Goal: Transaction & Acquisition: Purchase product/service

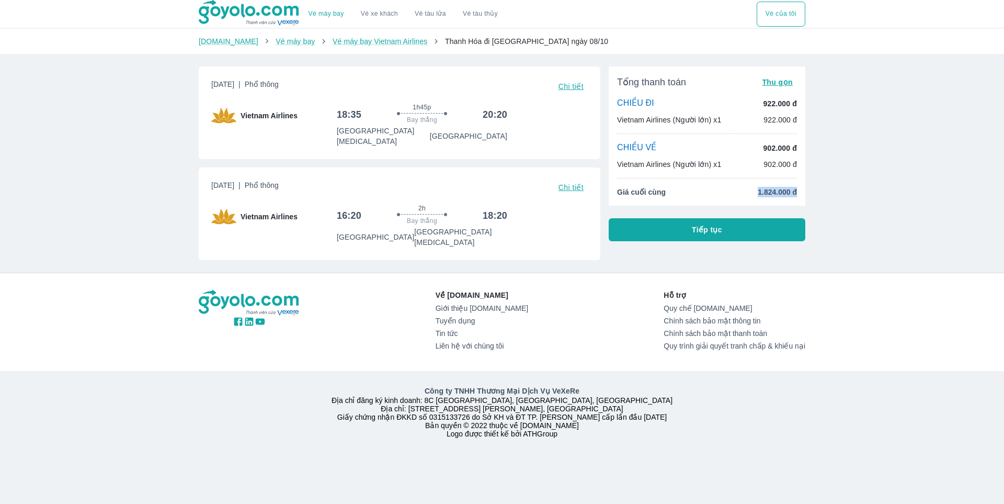
drag, startPoint x: 754, startPoint y: 191, endPoint x: 860, endPoint y: 206, distance: 107.6
click at [860, 206] on div "Vé máy bay Vé xe khách Vé tàu lửa Vé tàu thủy Vé của tôi [DOMAIN_NAME] Vé máy b…" at bounding box center [502, 252] width 1004 height 504
click at [758, 237] on button "Tiếp tục" at bounding box center [707, 229] width 197 height 23
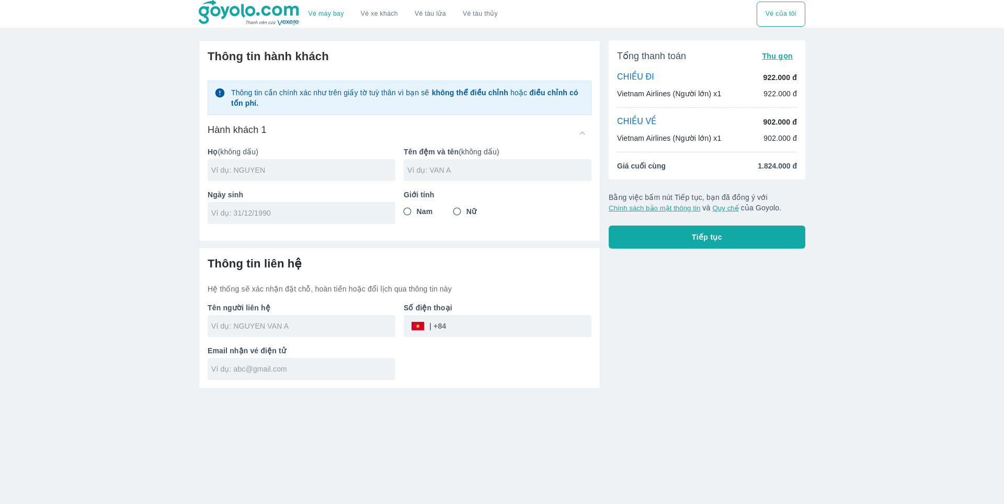
click at [777, 160] on div "Tổng thanh toán Thu gọn CHIỀU ĐI 922.000 đ Vietnam Airlines (Người lớn) x1 922.…" at bounding box center [707, 109] width 197 height 139
click at [771, 162] on span "1.824.000 đ" at bounding box center [777, 166] width 39 height 10
click at [803, 188] on div "Tổng thanh toán Thu gọn CHIỀU ĐI 922.000 đ Vietnam Airlines (Người lớn) x1 922.…" at bounding box center [707, 144] width 197 height 208
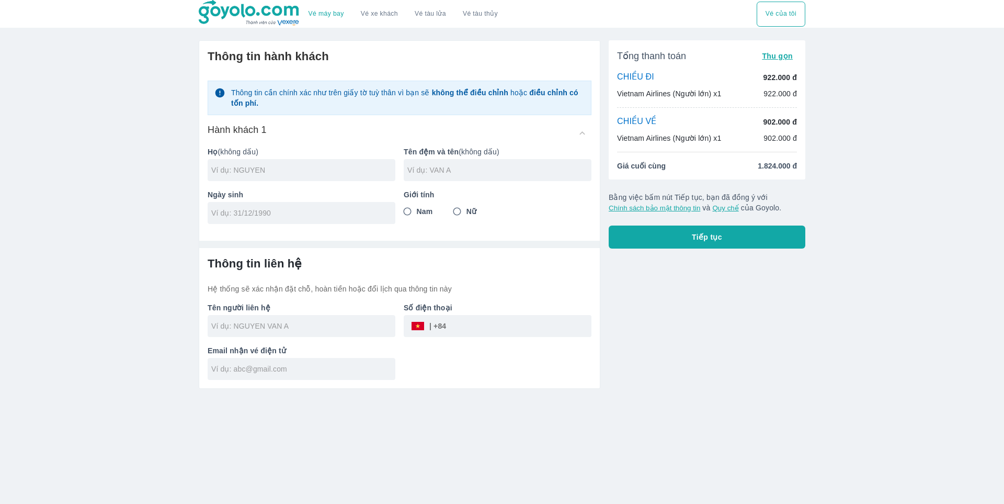
click at [409, 216] on input "Nam" at bounding box center [407, 211] width 19 height 19
radio input "true"
click at [341, 177] on div at bounding box center [302, 170] width 188 height 22
type input "[PERSON_NAME]"
type input "MINH"
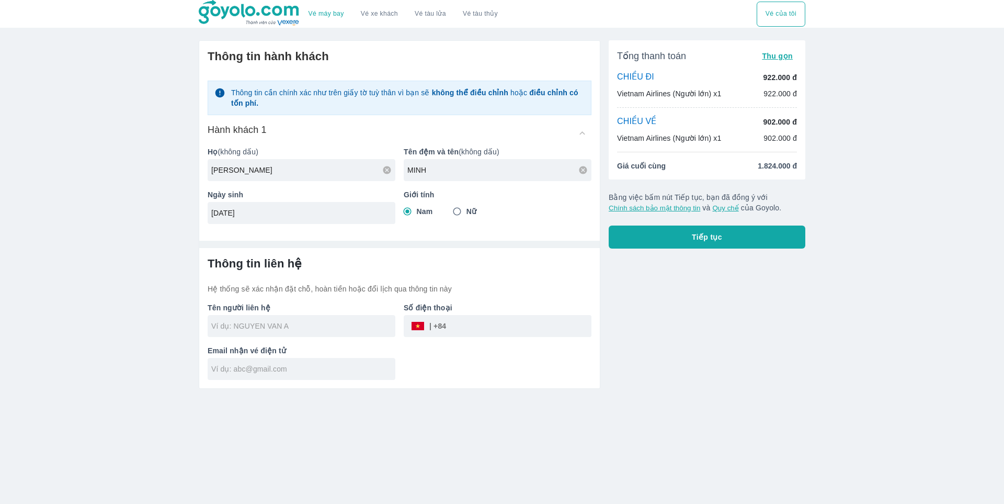
type input "[DATE]"
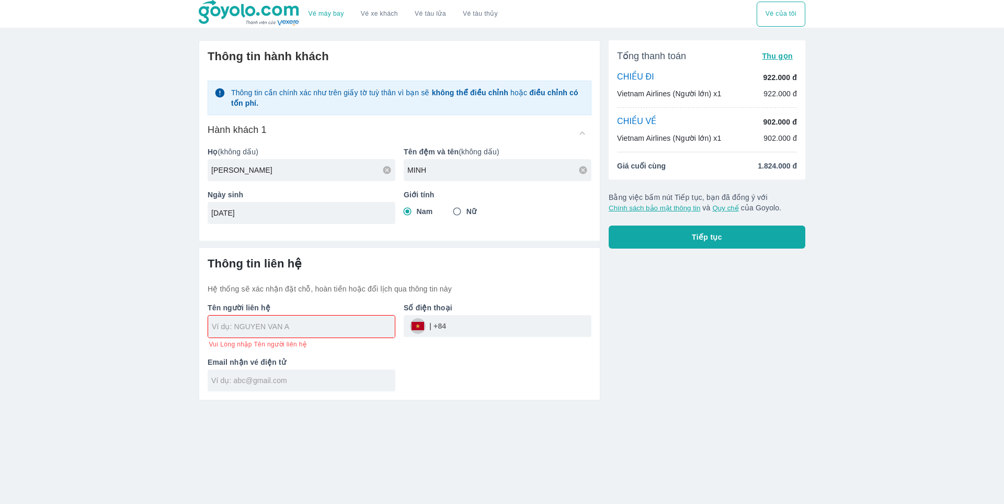
click at [713, 226] on button "Tiếp tục" at bounding box center [707, 236] width 197 height 23
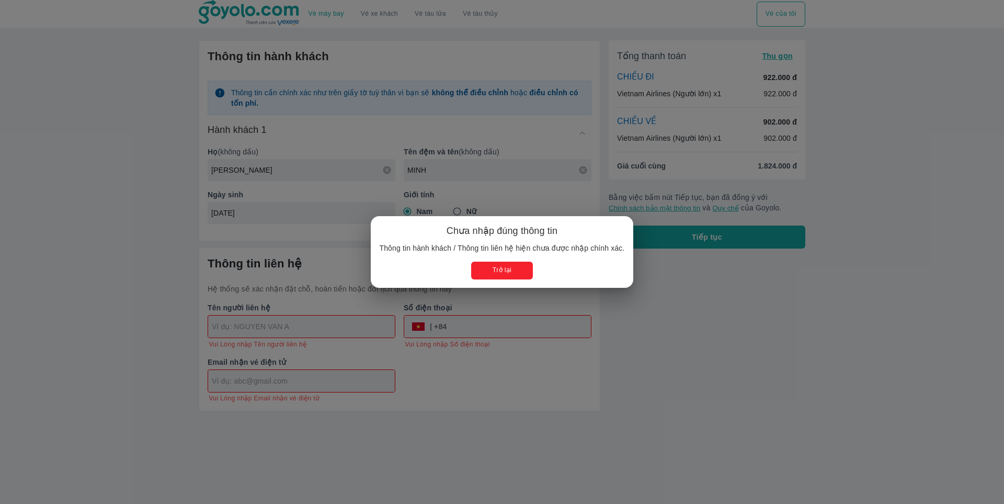
type input "[PERSON_NAME]"
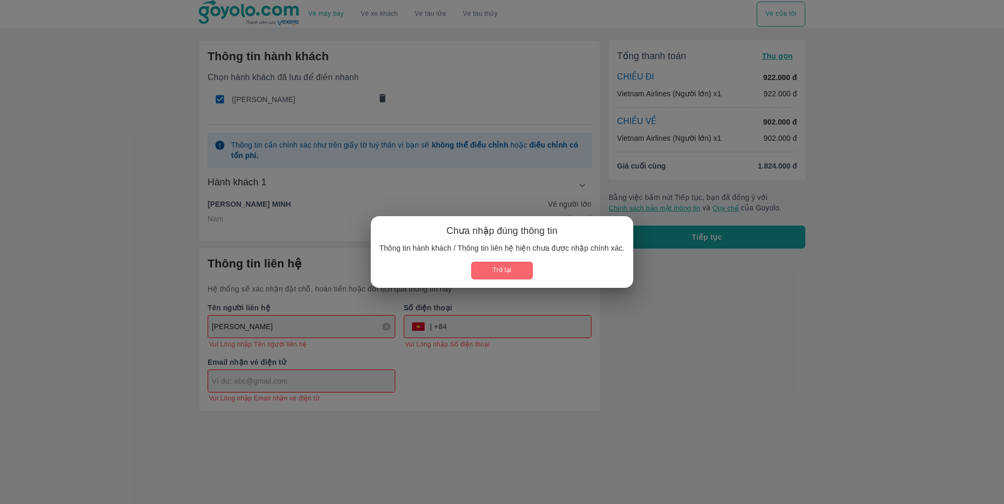
click at [500, 272] on button "Trở lại" at bounding box center [501, 270] width 61 height 17
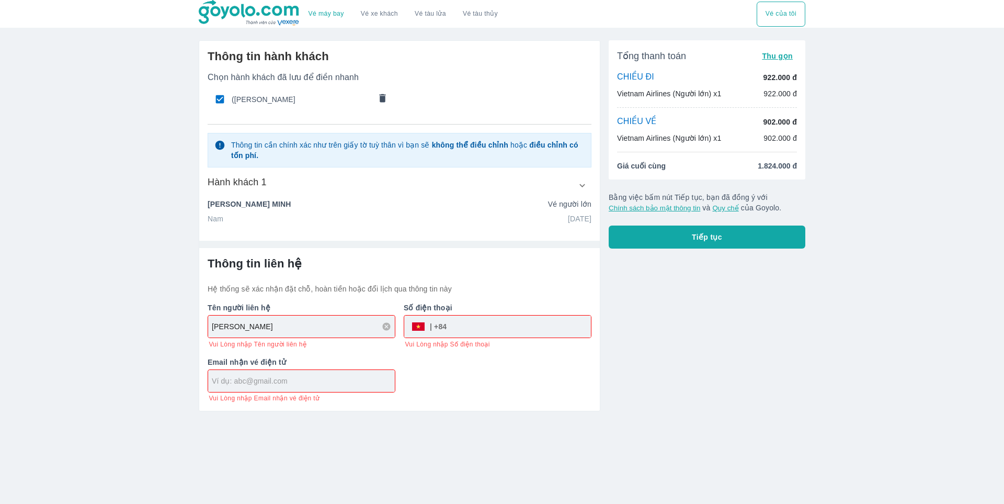
click at [327, 315] on div "[PERSON_NAME]" at bounding box center [302, 326] width 188 height 23
click at [460, 337] on input "tel" at bounding box center [519, 326] width 144 height 25
type input "348606110"
type input "[EMAIL_ADDRESS][DOMAIN_NAME]"
click at [746, 244] on button "Tiếp tục" at bounding box center [707, 236] width 197 height 23
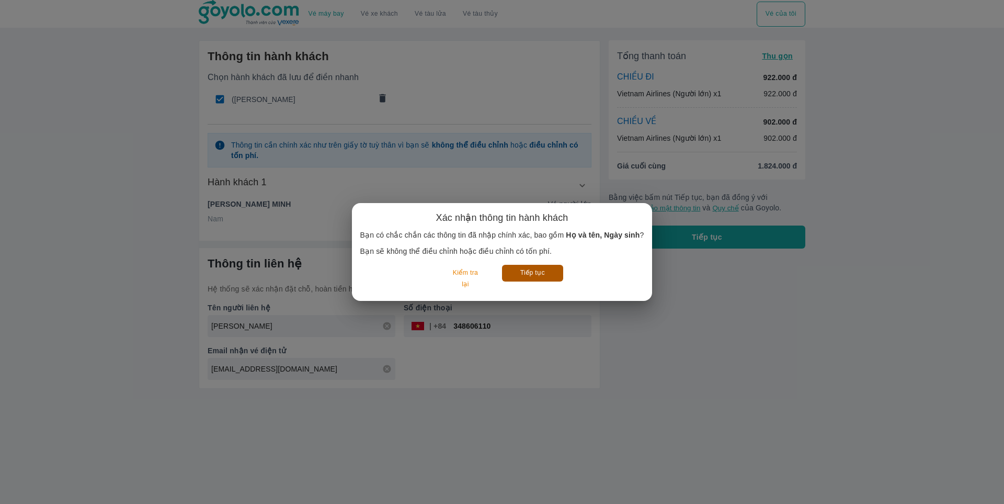
click at [532, 269] on button "Tiếp tục" at bounding box center [532, 273] width 61 height 16
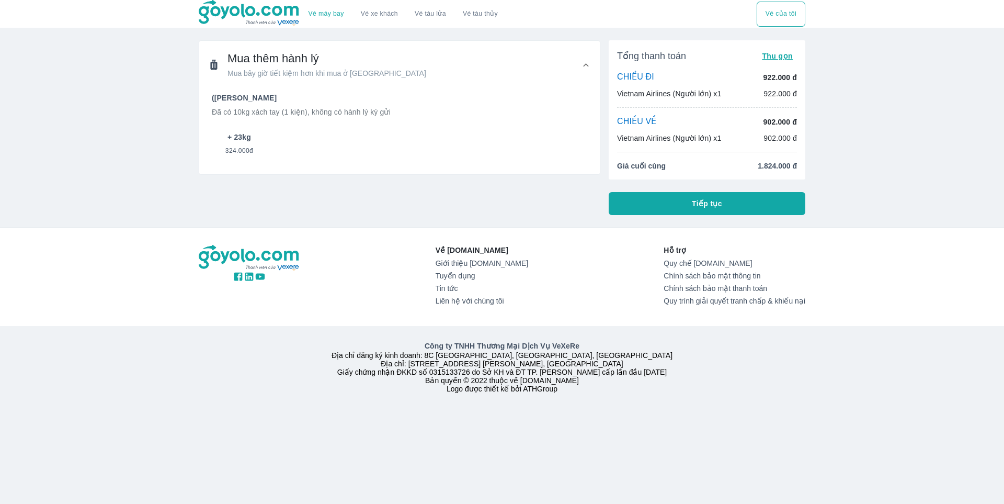
drag, startPoint x: 224, startPoint y: 146, endPoint x: 235, endPoint y: 145, distance: 11.6
click at [224, 146] on button "+ 23kg 324.000đ" at bounding box center [239, 144] width 55 height 36
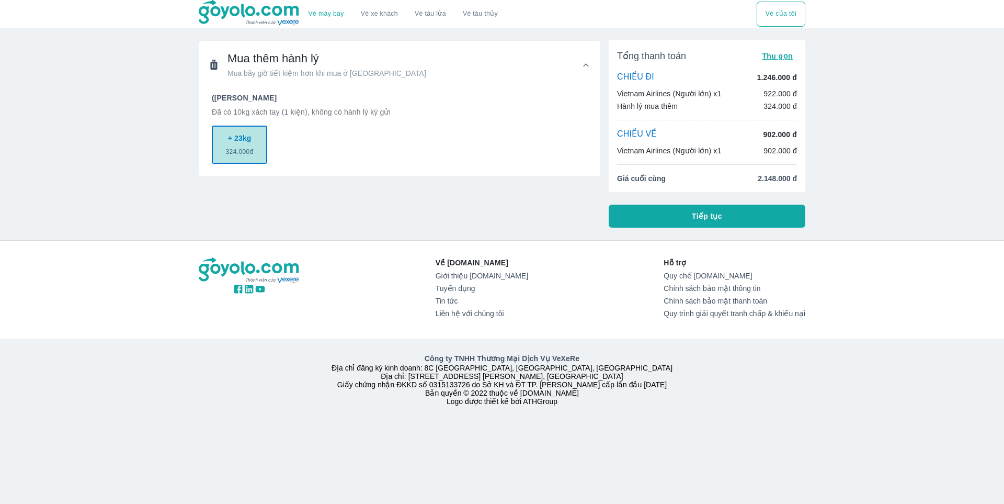
click at [255, 136] on button "+ 23kg 324.000đ" at bounding box center [239, 145] width 55 height 38
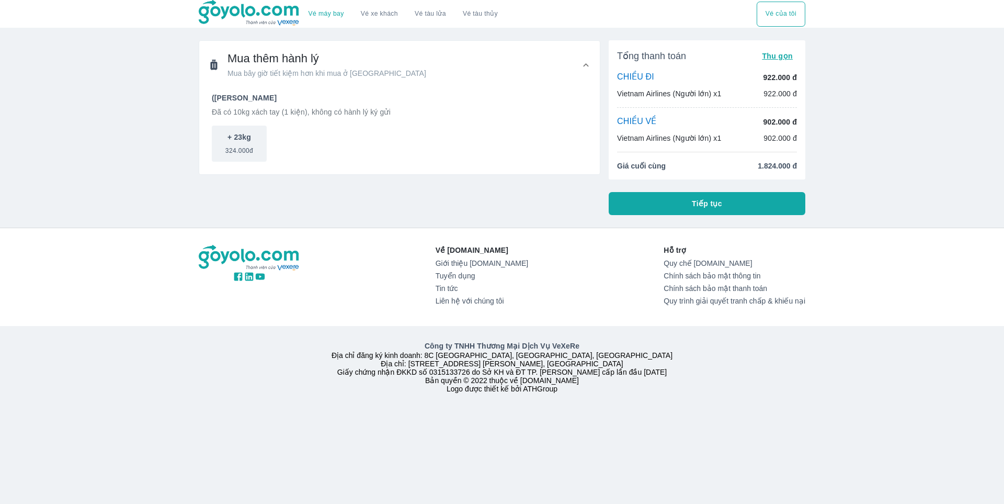
drag, startPoint x: 543, startPoint y: 83, endPoint x: 581, endPoint y: 84, distance: 37.7
click at [546, 83] on div "Mua thêm hành lý Mua bây giờ tiết kiệm hơn khi mua ở [GEOGRAPHIC_DATA]" at bounding box center [399, 65] width 401 height 48
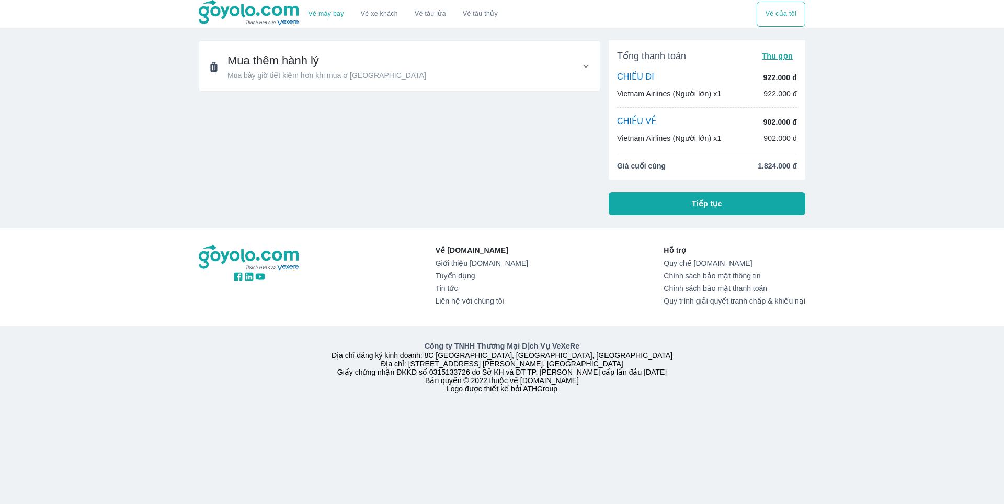
click at [586, 74] on div "Mua thêm hành lý Mua bây giờ tiết kiệm hơn khi mua ở [GEOGRAPHIC_DATA]" at bounding box center [399, 66] width 401 height 50
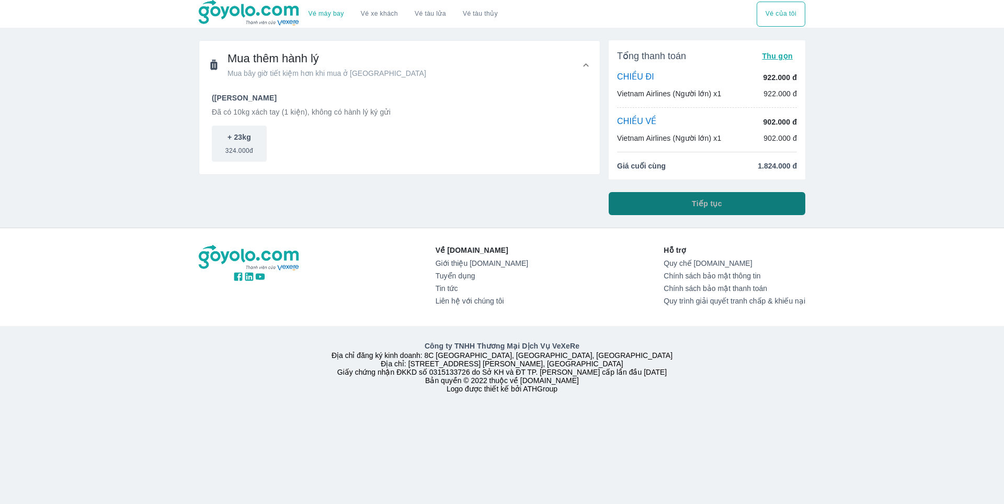
click at [685, 202] on button "Tiếp tục" at bounding box center [707, 203] width 197 height 23
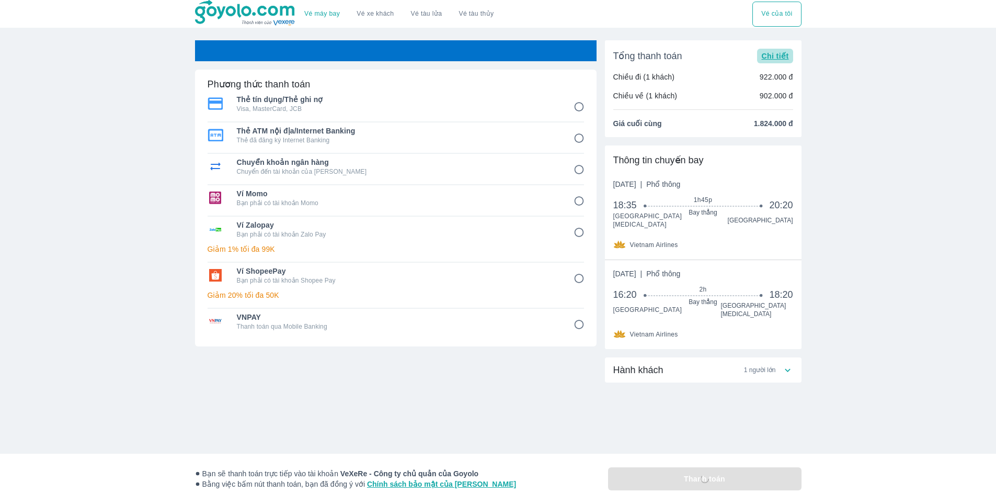
click at [774, 56] on span "Chi tiết" at bounding box center [775, 56] width 27 height 8
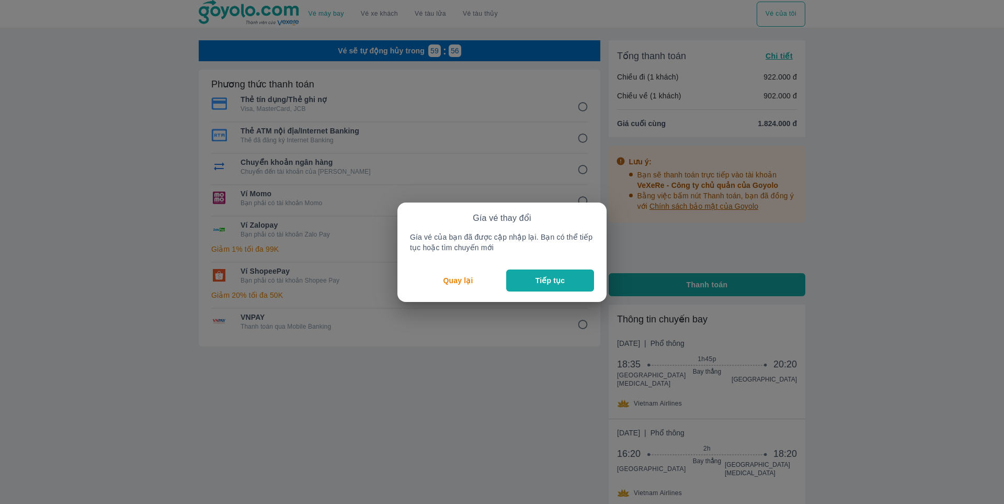
click at [563, 287] on button "Tiếp tục" at bounding box center [550, 280] width 88 height 22
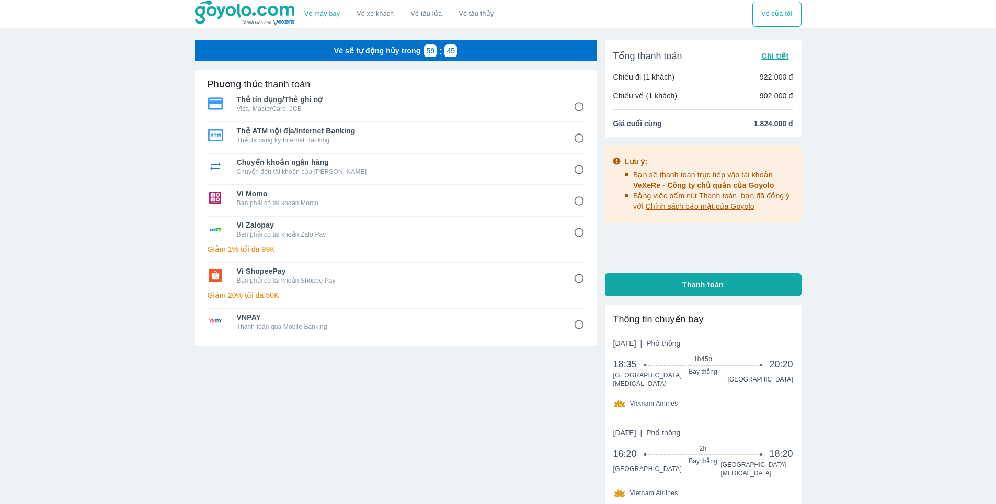
scroll to position [114, 0]
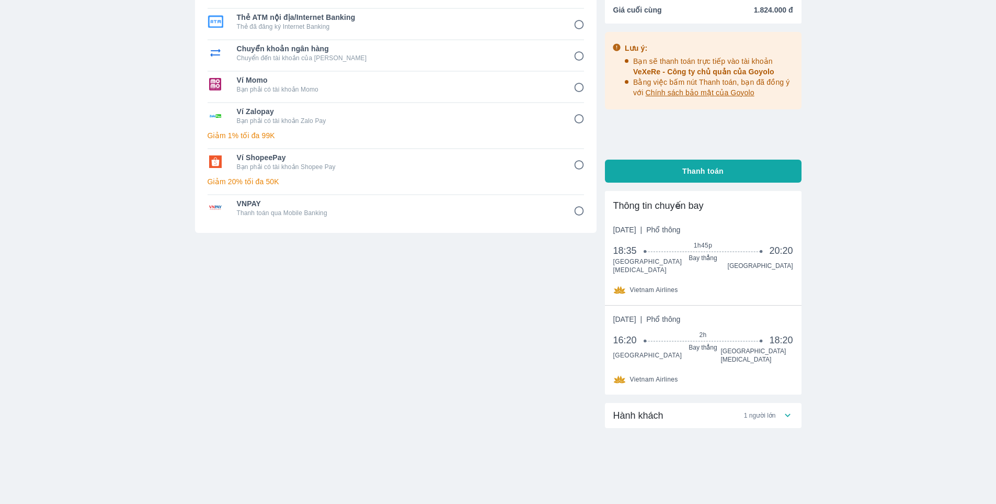
click at [765, 419] on div "Hành khách 1 người lớn" at bounding box center [703, 415] width 197 height 25
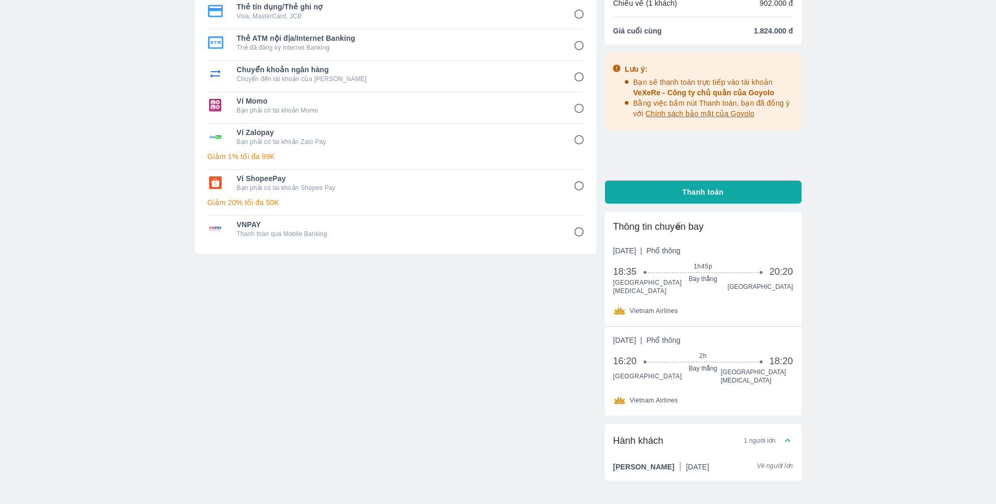
scroll to position [0, 0]
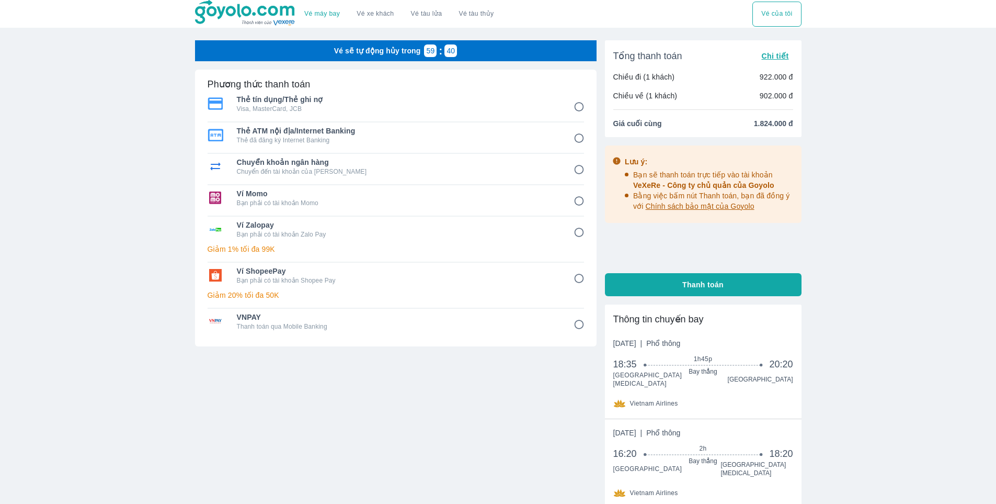
click at [363, 54] on p "Vé sẽ tự động hủy trong" at bounding box center [377, 51] width 87 height 10
click at [255, 17] on img at bounding box center [245, 13] width 101 height 26
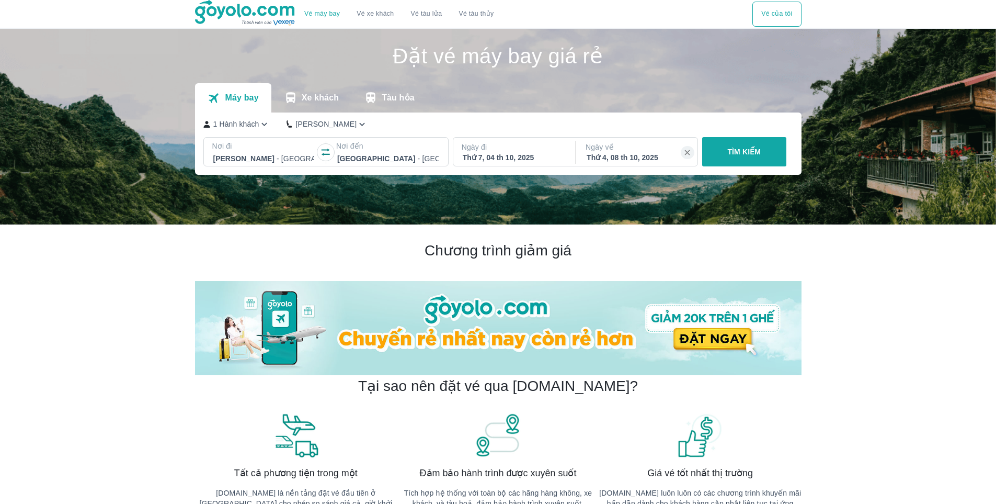
click at [740, 169] on div "Nơi đi [GEOGRAPHIC_DATA] - [GEOGRAPHIC_DATA] Nơi đến [GEOGRAPHIC_DATA] - [GEOGR…" at bounding box center [497, 153] width 589 height 33
click at [743, 163] on button "TÌM KIẾM" at bounding box center [744, 151] width 84 height 29
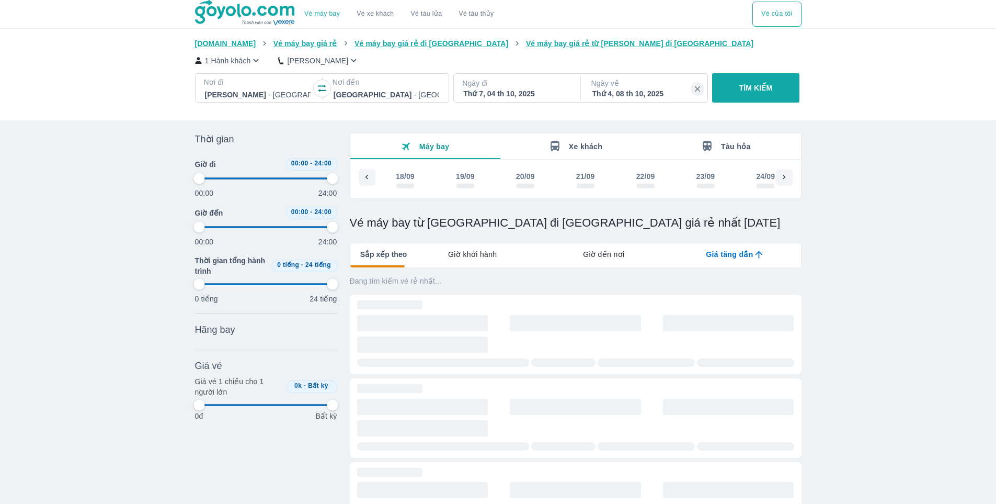
scroll to position [0, 673]
type input "97.9166666666667"
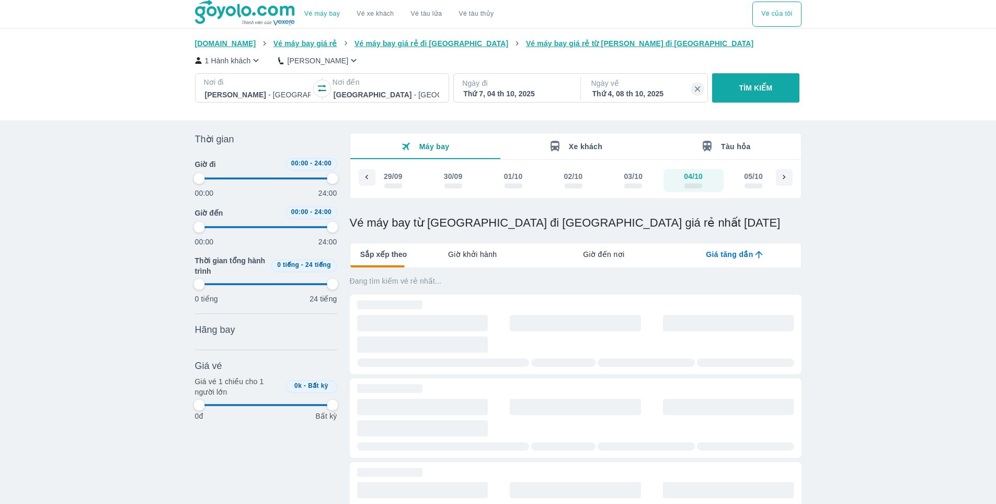
type input "97.9166666666667"
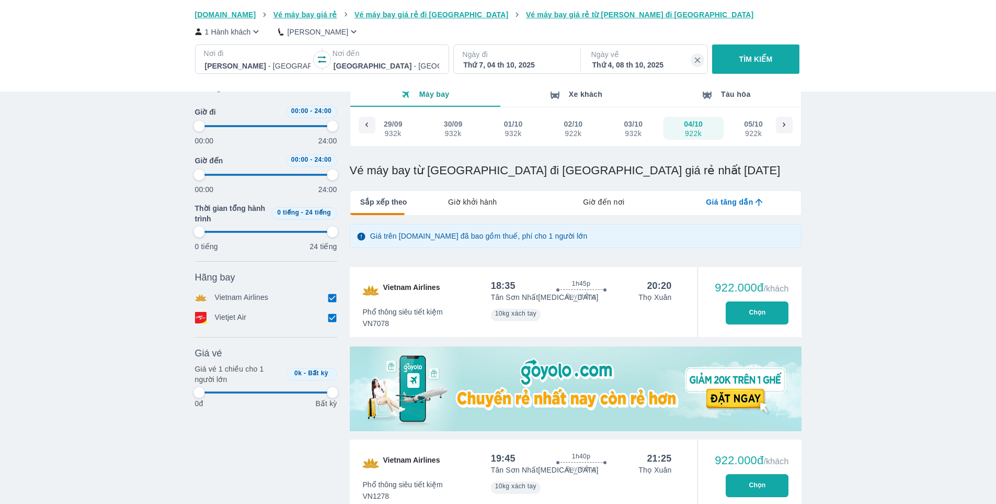
type input "97.9166666666667"
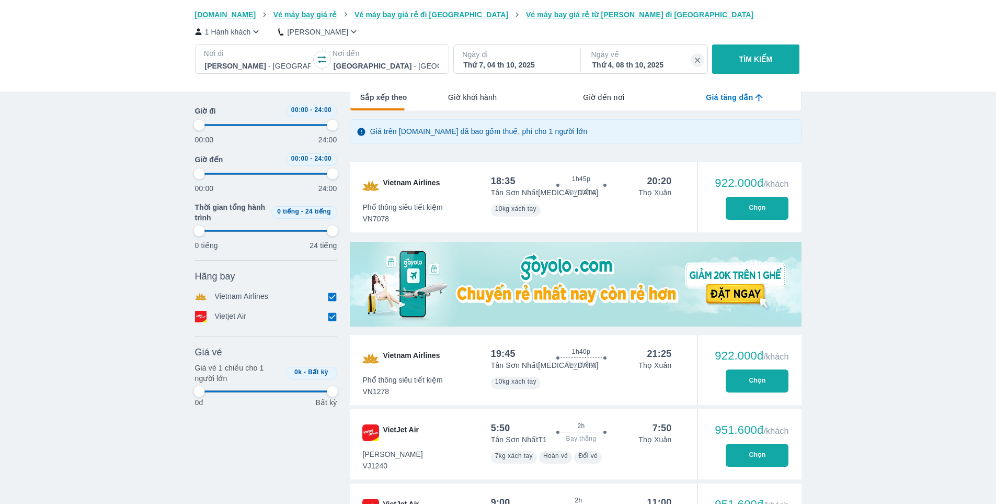
type input "97.9166666666667"
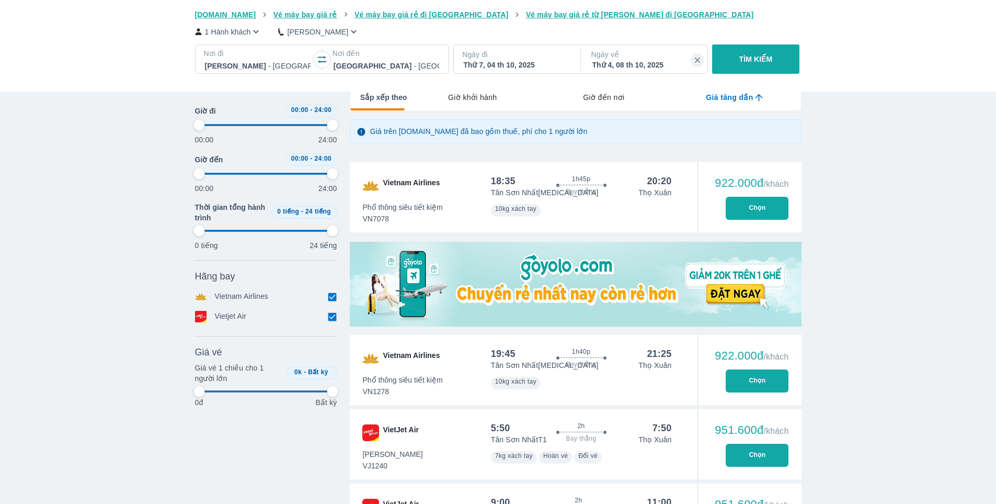
type input "97.9166666666667"
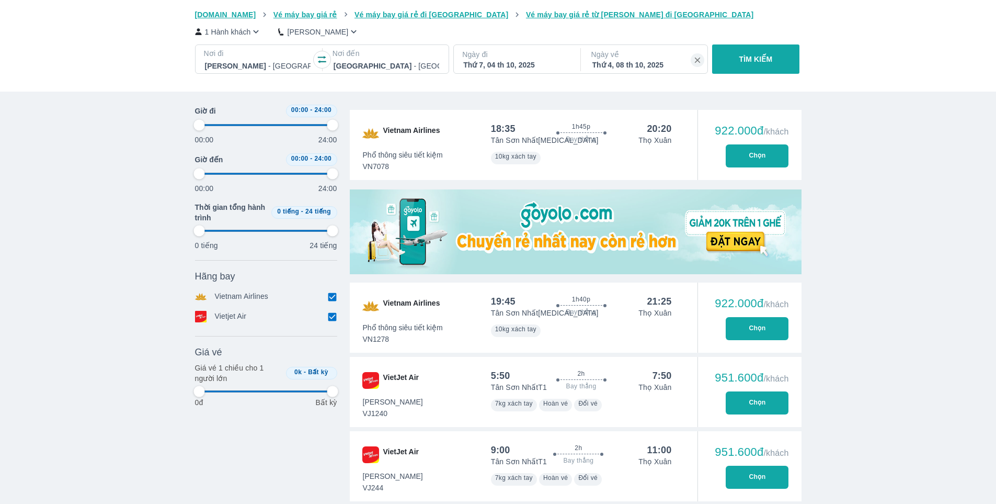
scroll to position [0, 0]
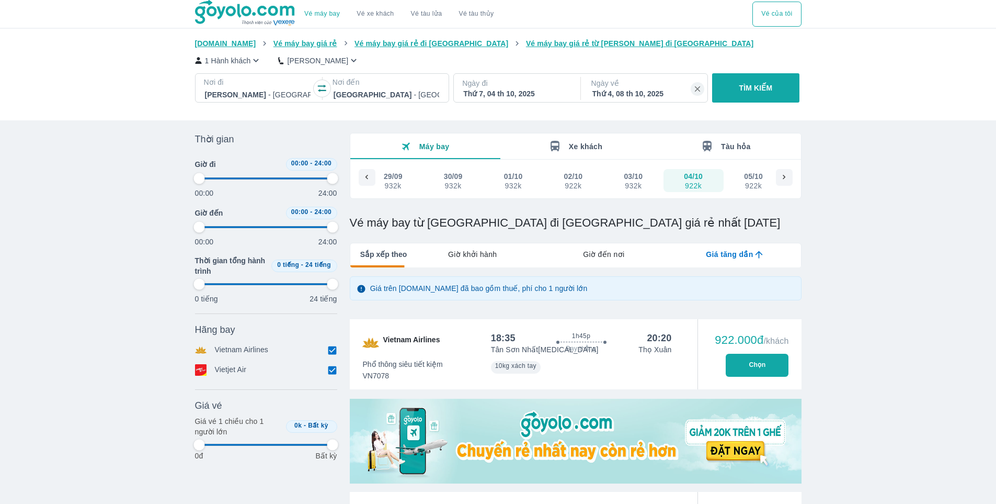
type input "97.9166666666667"
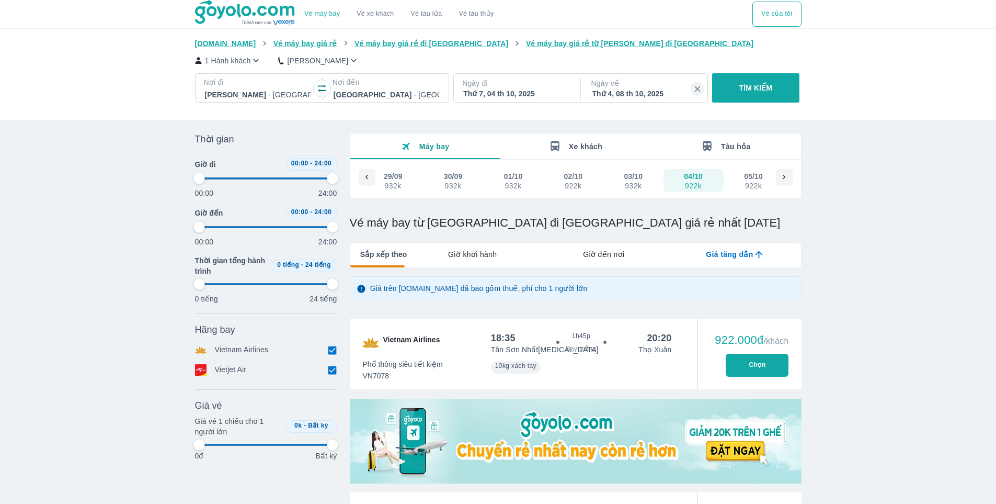
type input "97.9166666666667"
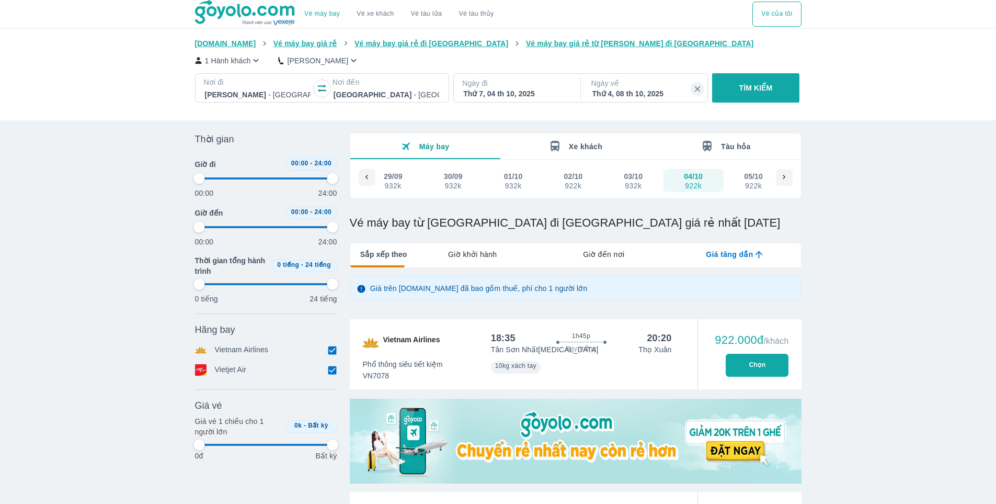
type input "97.9166666666667"
click at [789, 183] on div at bounding box center [784, 177] width 17 height 17
type input "97.9166666666667"
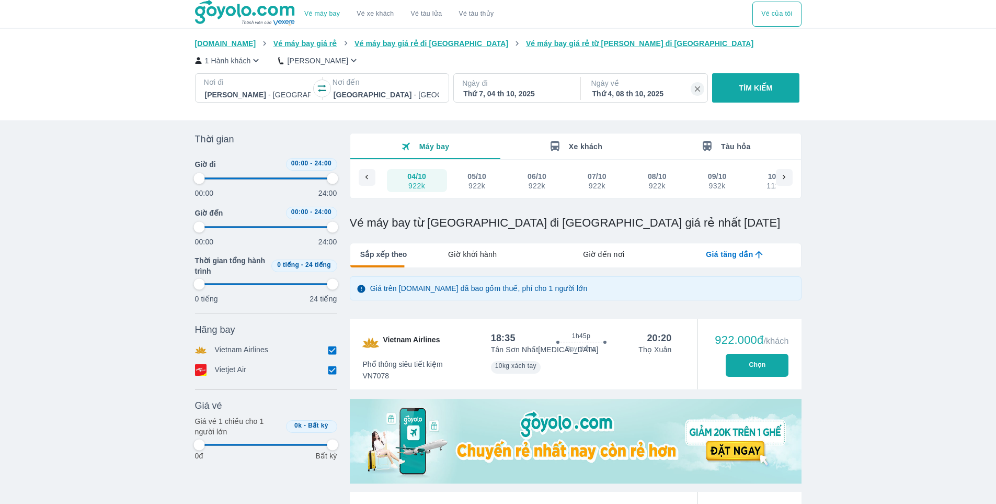
type input "97.9166666666667"
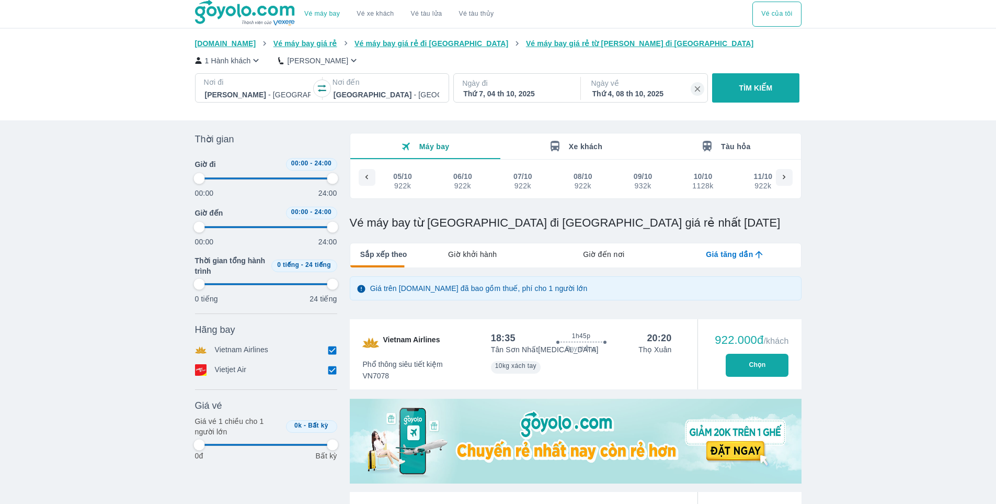
type input "97.9166666666667"
click at [789, 183] on div at bounding box center [784, 177] width 17 height 17
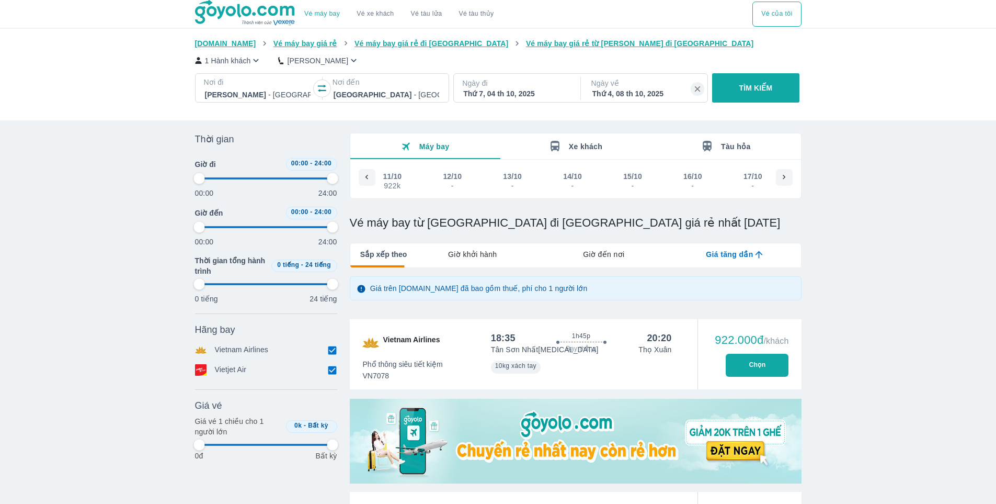
type input "97.9166666666667"
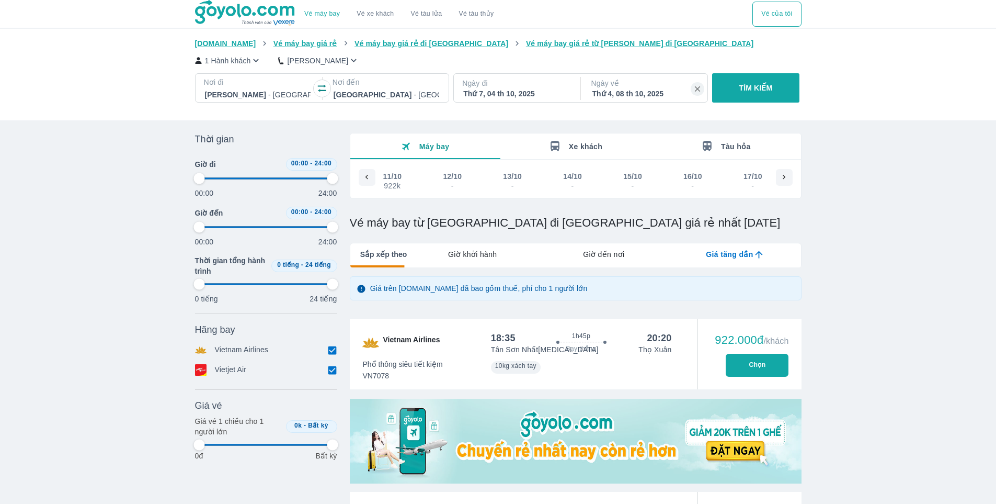
type input "97.9166666666667"
click at [360, 174] on div at bounding box center [367, 177] width 17 height 17
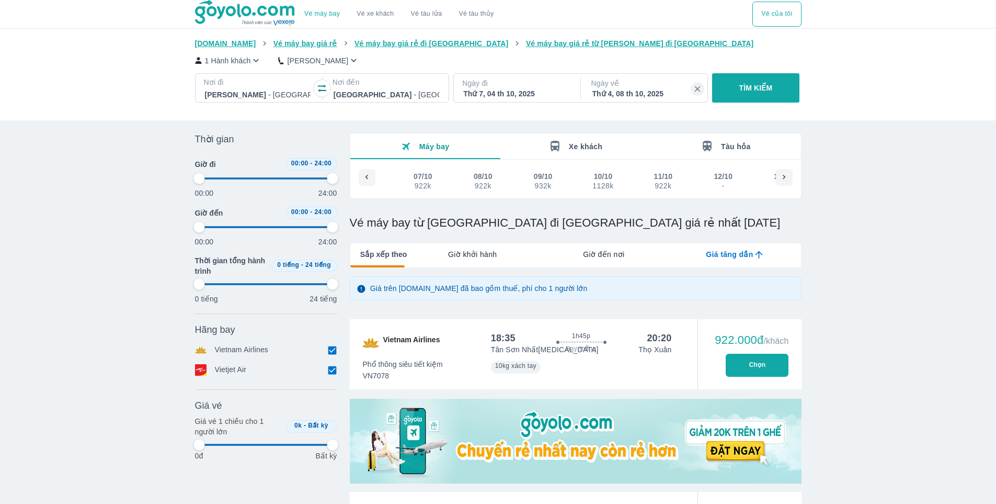
click at [360, 174] on div at bounding box center [367, 177] width 17 height 17
type input "97.9166666666667"
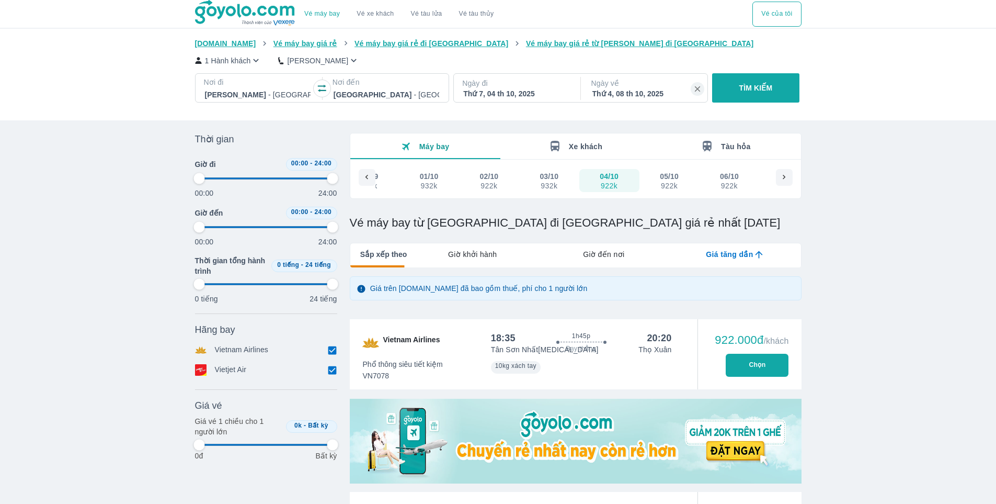
type input "97.9166666666667"
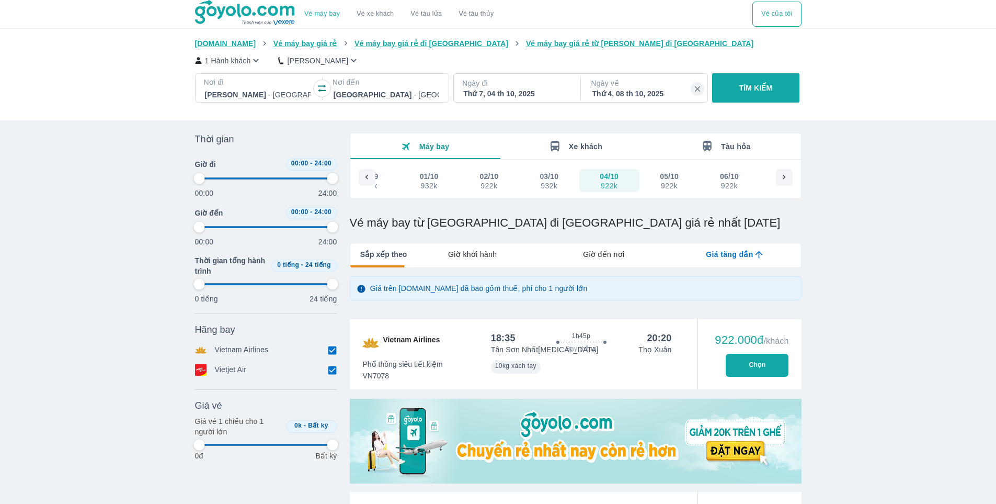
type input "97.9166666666667"
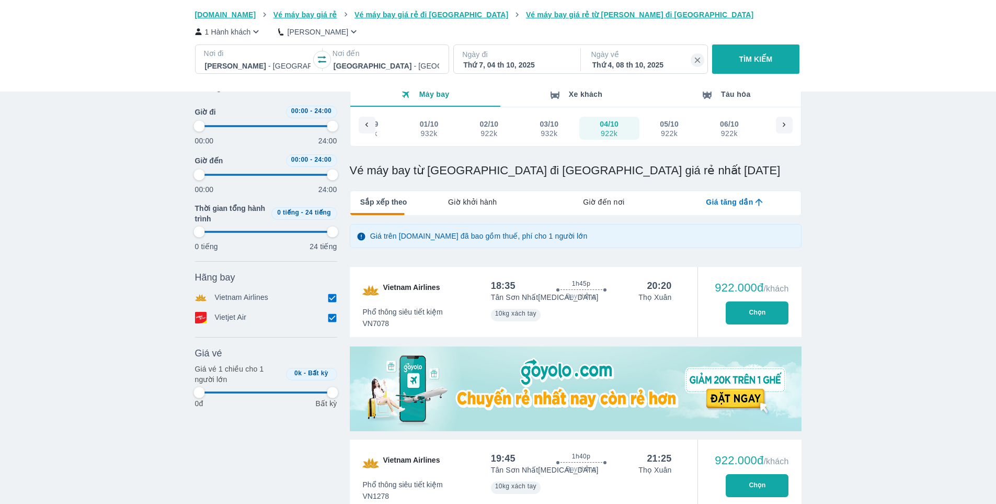
scroll to position [0, 0]
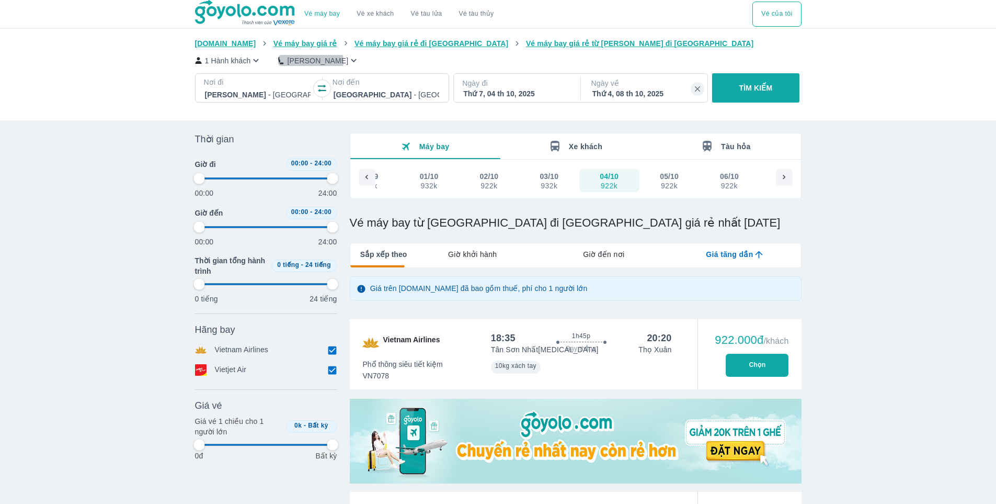
click at [310, 63] on p "Phổ Thông" at bounding box center [317, 60] width 61 height 10
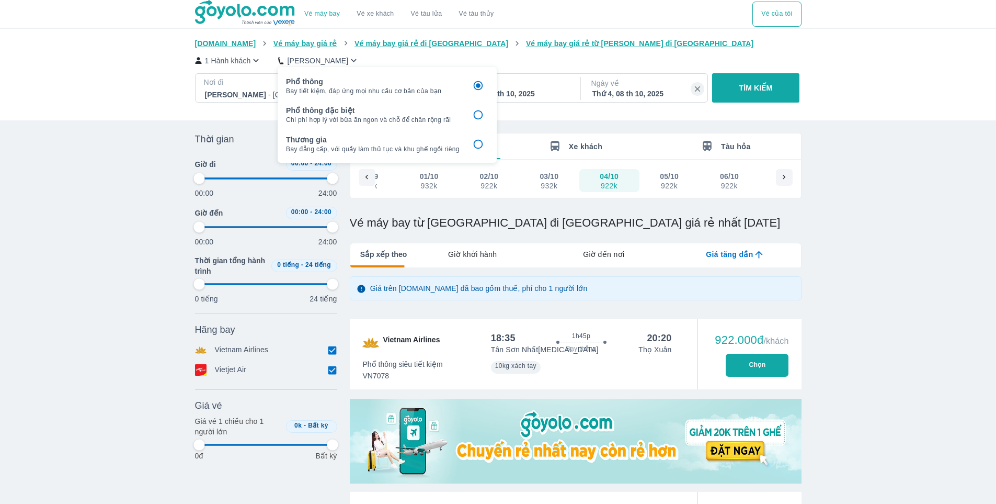
type input "97.9166666666667"
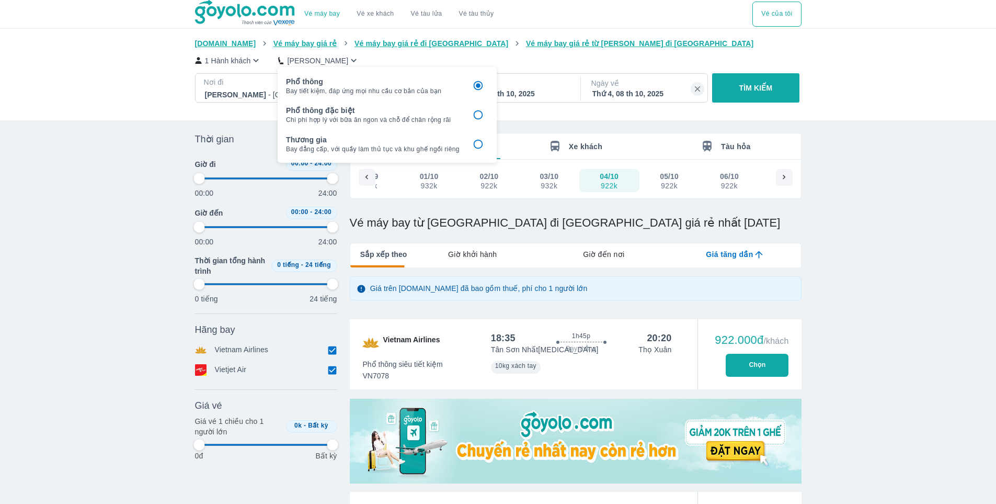
type input "97.9166666666667"
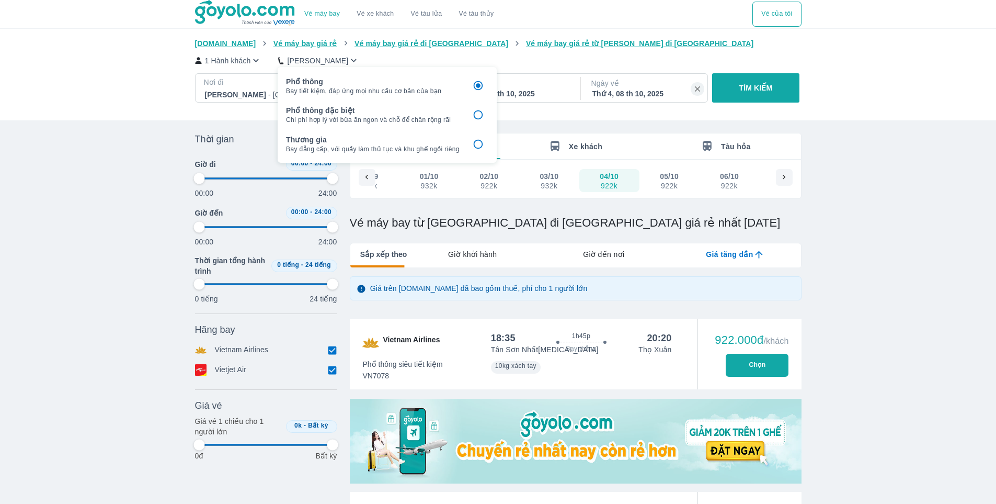
type input "97.9166666666667"
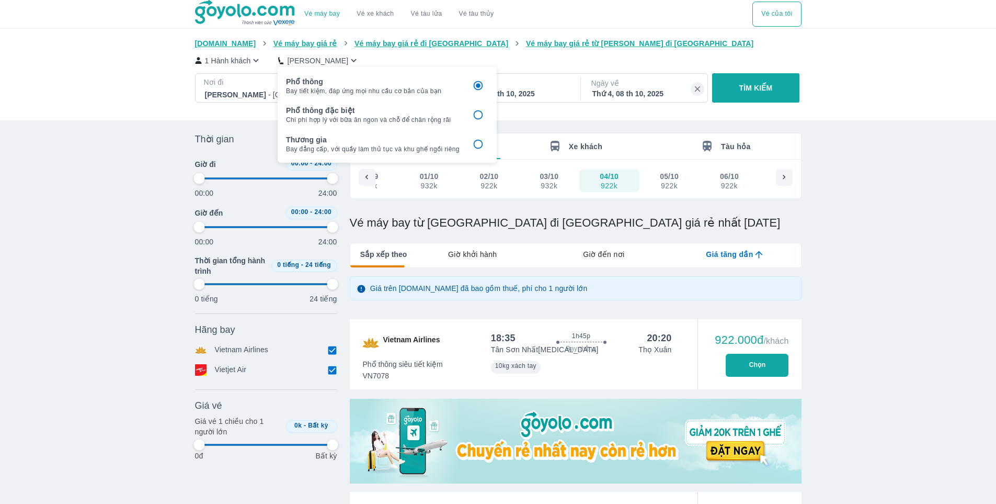
type input "97.9166666666667"
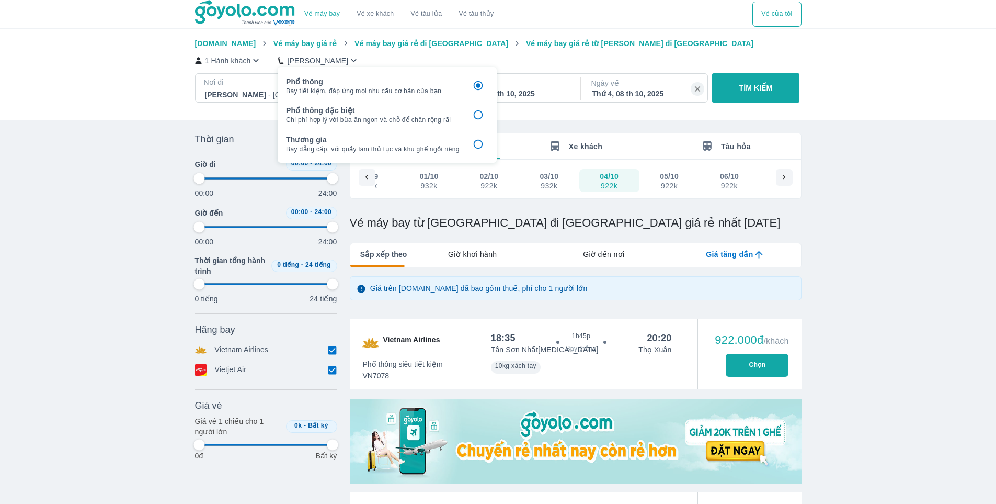
type input "97.9166666666667"
click at [512, 113] on div "Goyolo.com Vé máy bay giá rẻ Vé máy bay giá rẻ đi Thanh Hóa Vé máy bay giá rẻ t…" at bounding box center [498, 75] width 996 height 92
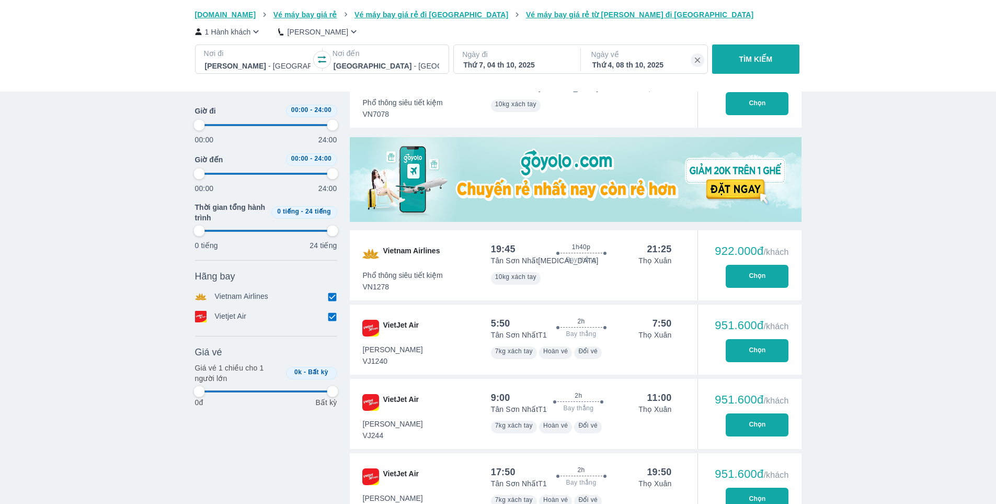
type input "97.9166666666667"
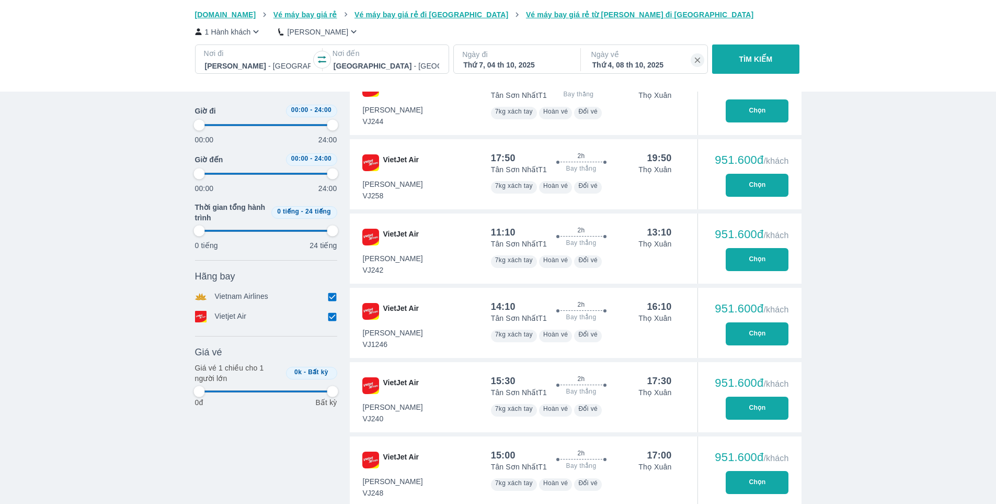
type input "97.9166666666667"
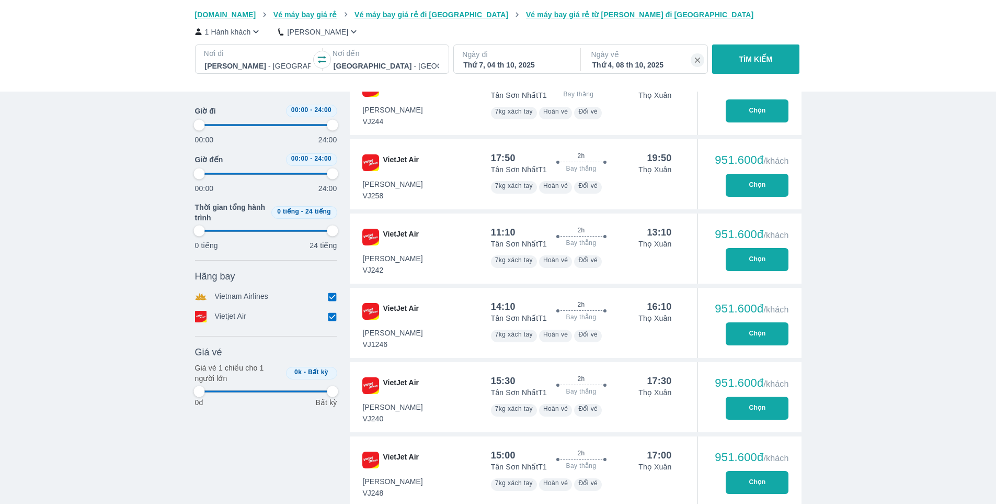
type input "97.9166666666667"
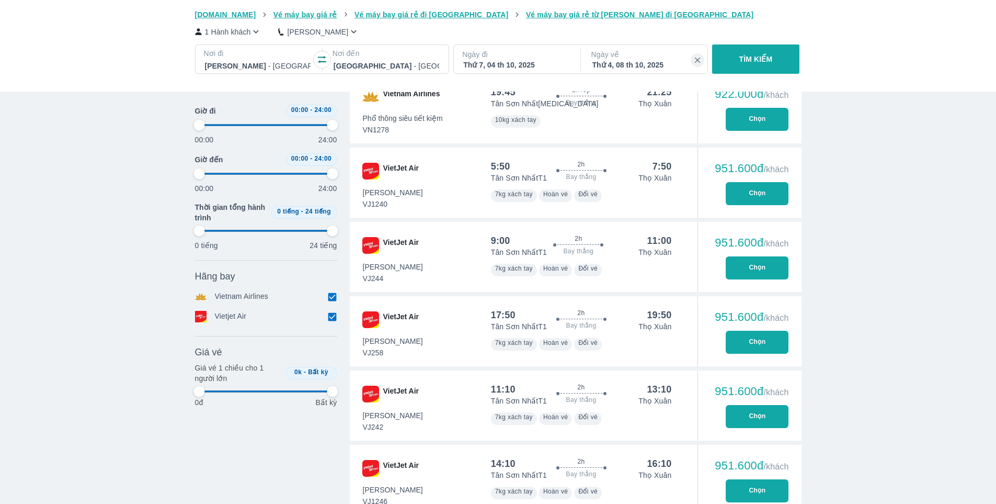
scroll to position [314, 0]
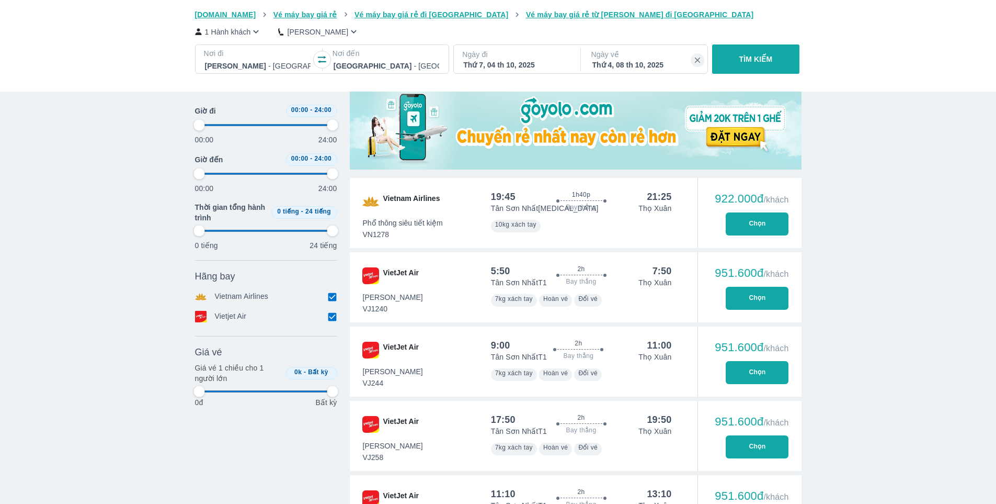
type input "97.9166666666667"
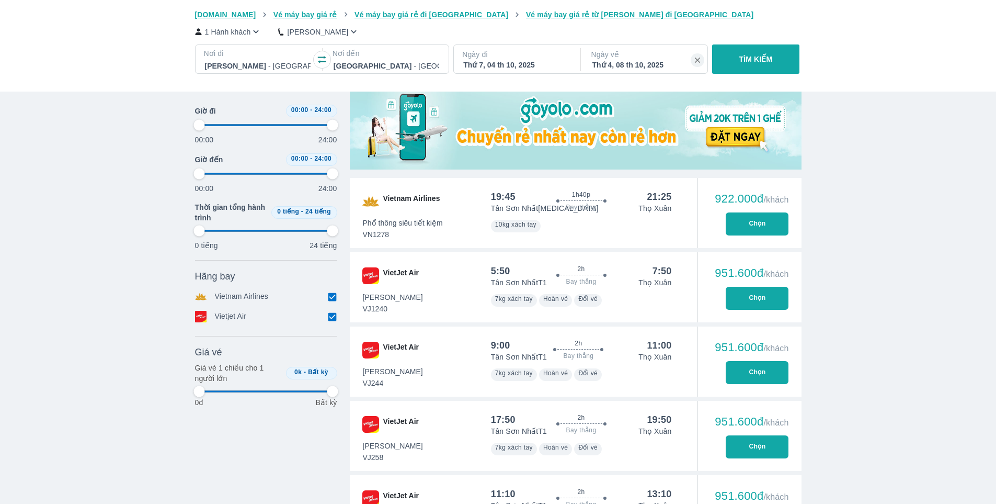
type input "97.9166666666667"
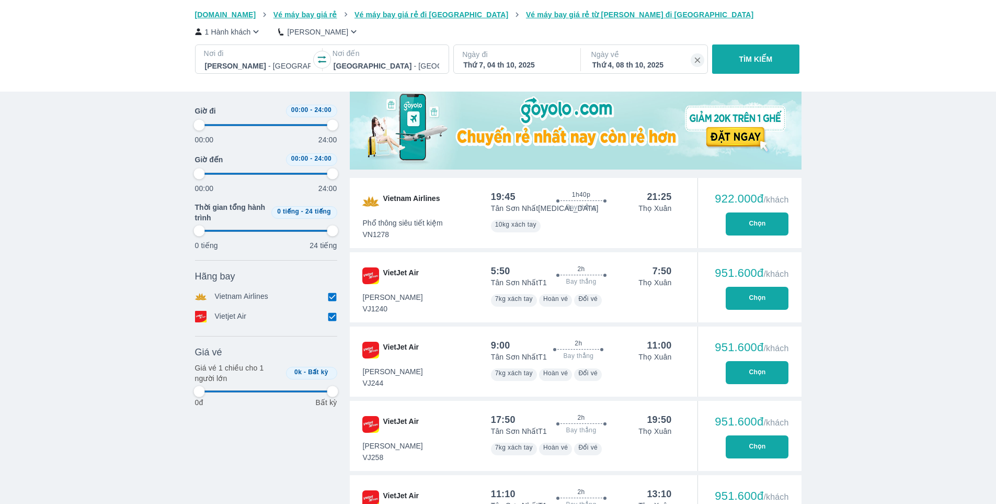
type input "97.9166666666667"
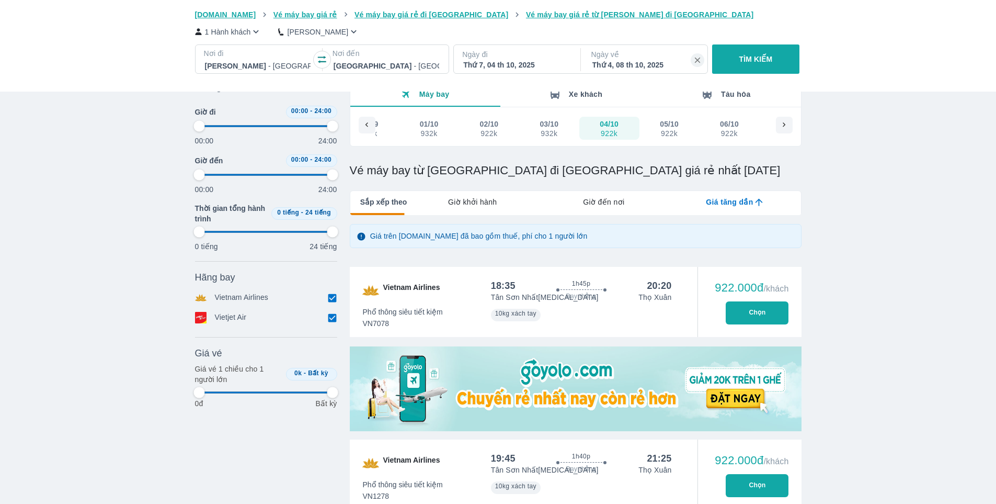
scroll to position [0, 0]
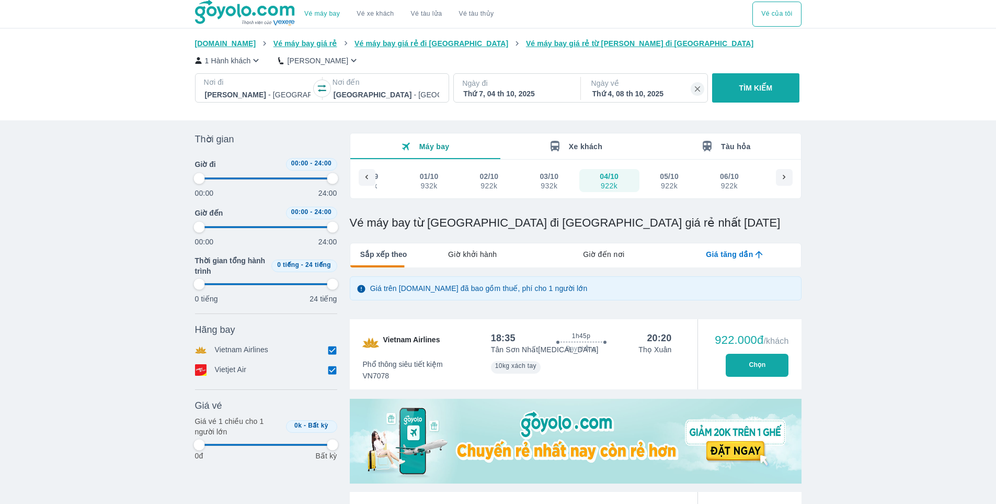
type input "97.9166666666667"
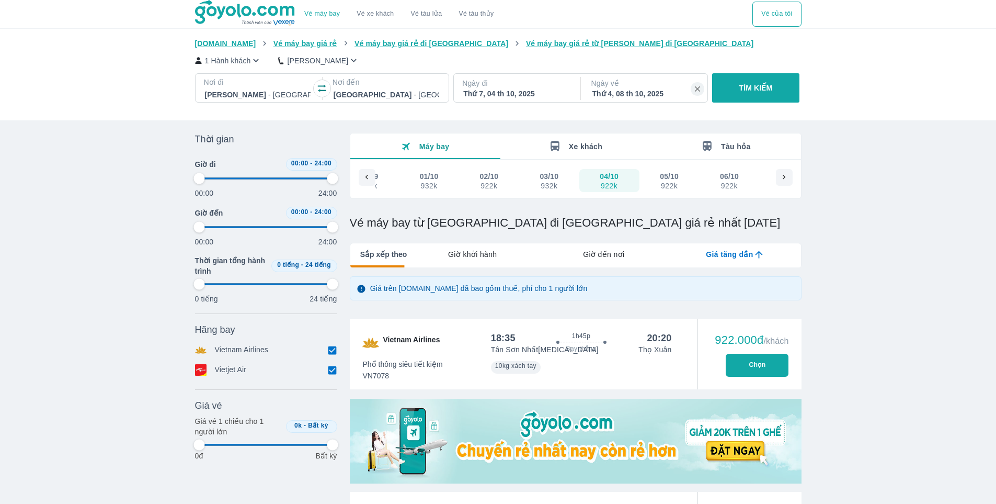
type input "97.9166666666667"
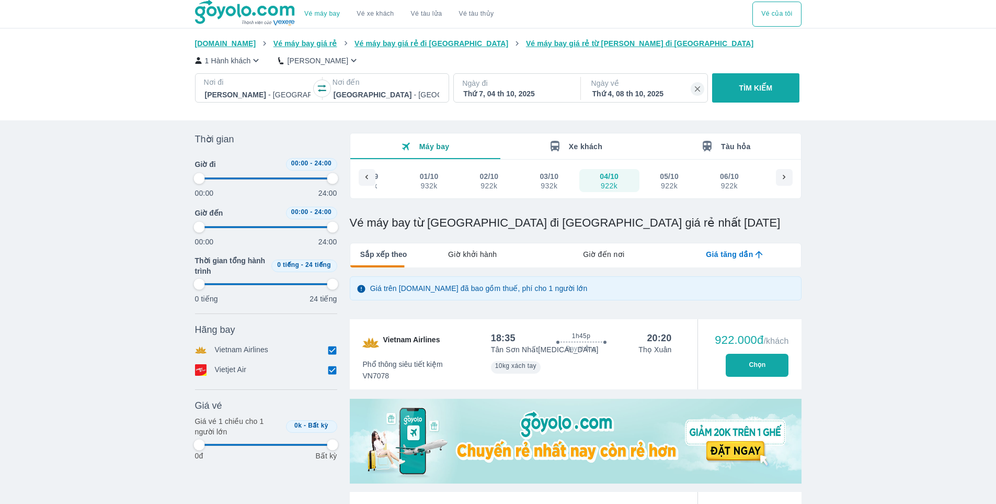
type input "97.9166666666667"
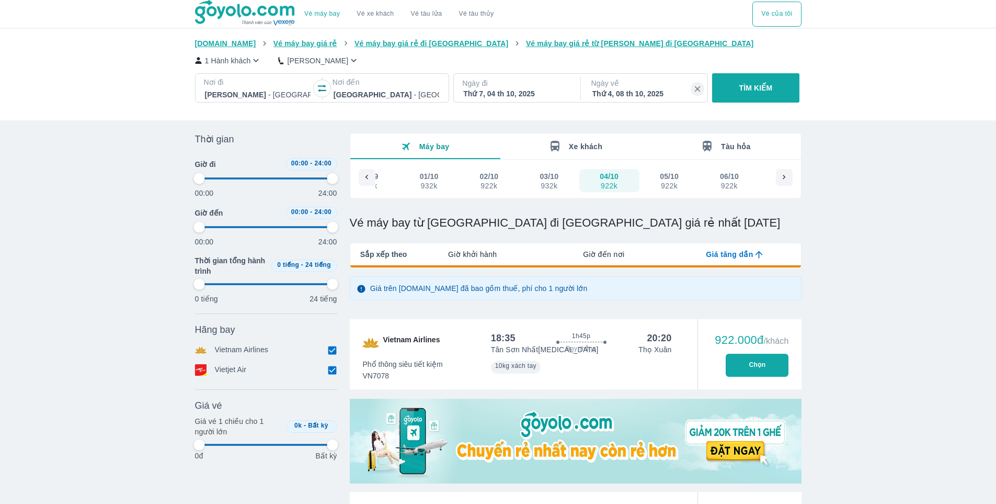
type input "97.9166666666667"
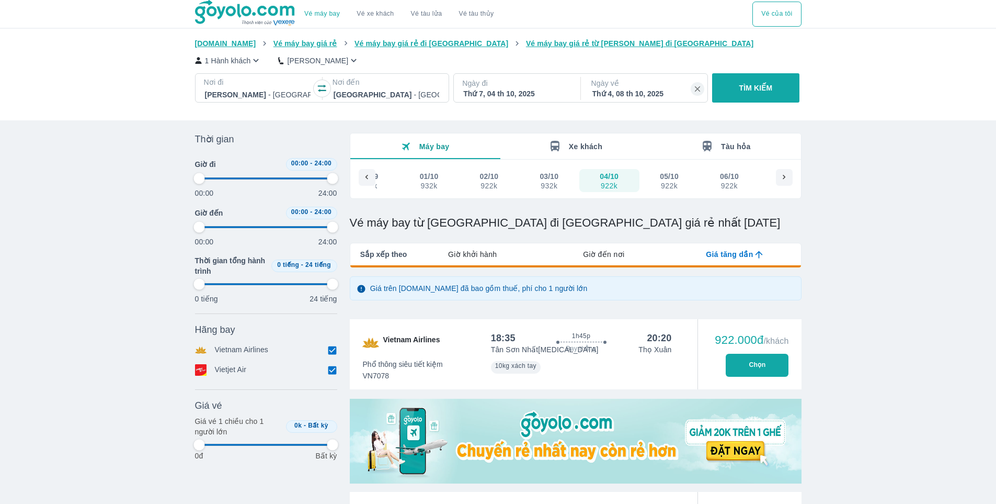
type input "97.9166666666667"
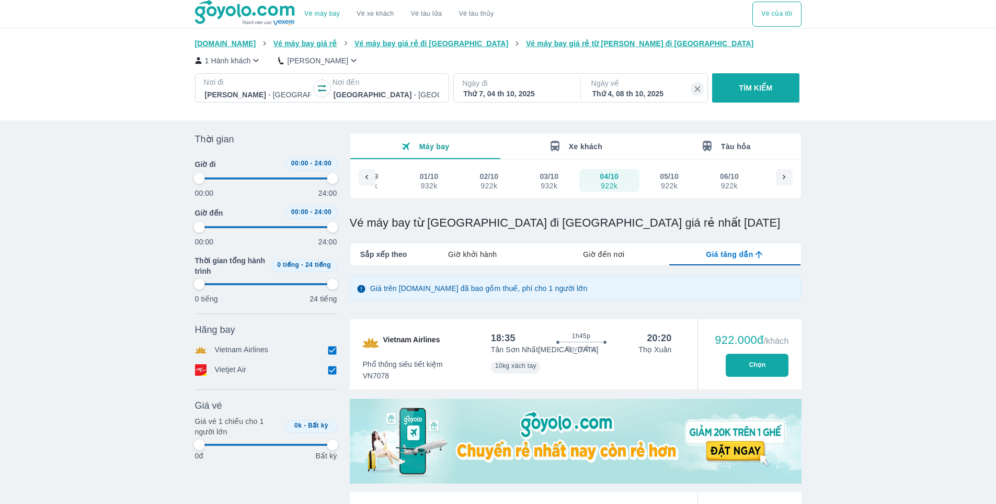
type input "97.9166666666667"
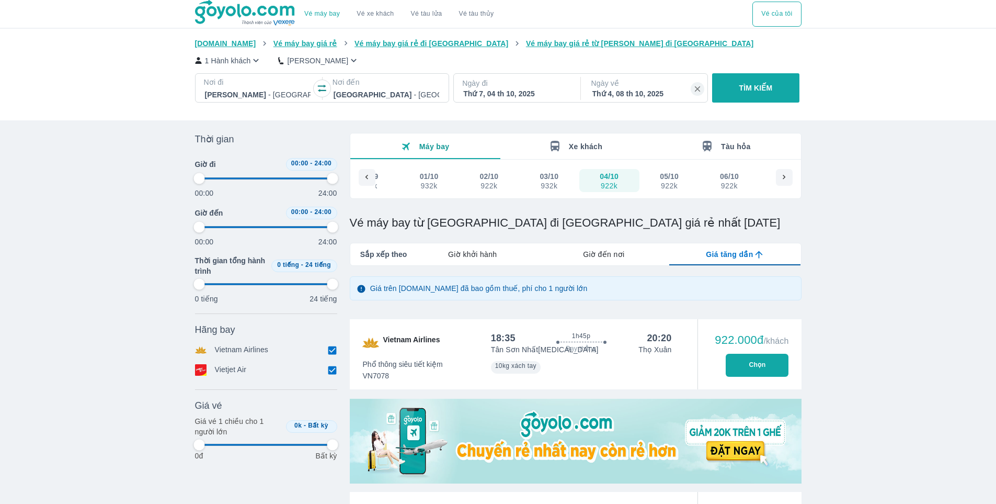
type input "97.9166666666667"
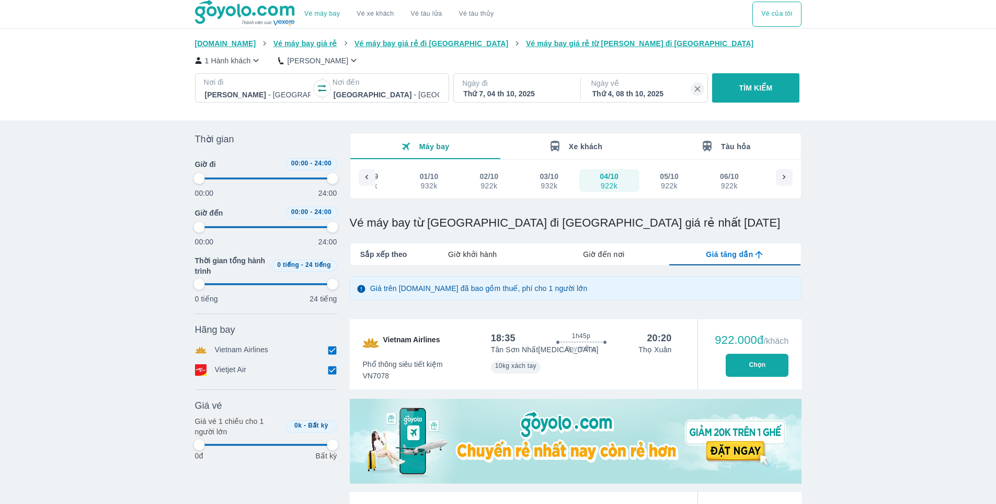
type input "97.9166666666667"
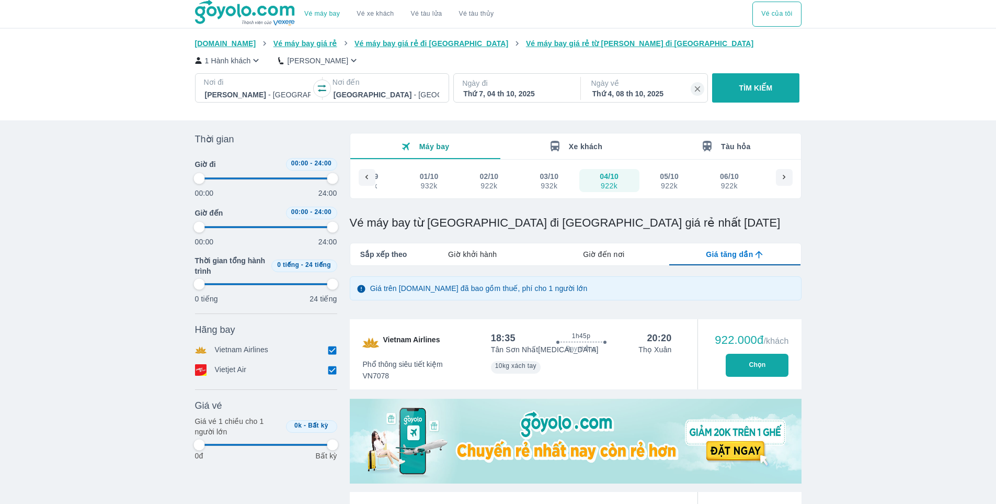
type input "97.9166666666667"
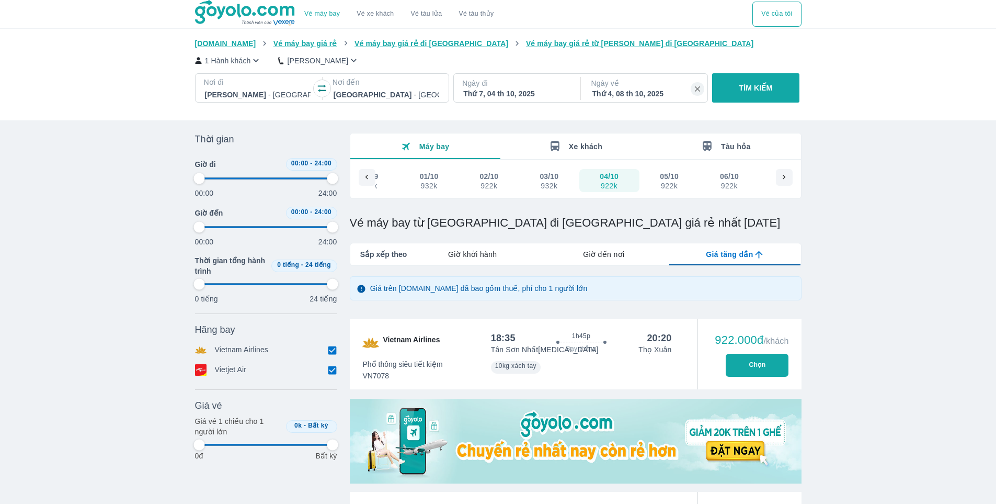
type input "97.9166666666667"
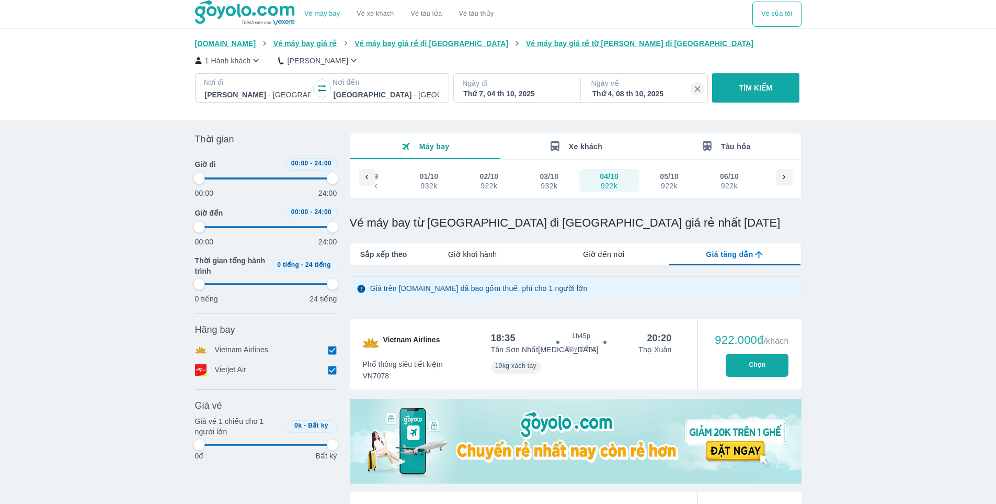
type input "97.9166666666667"
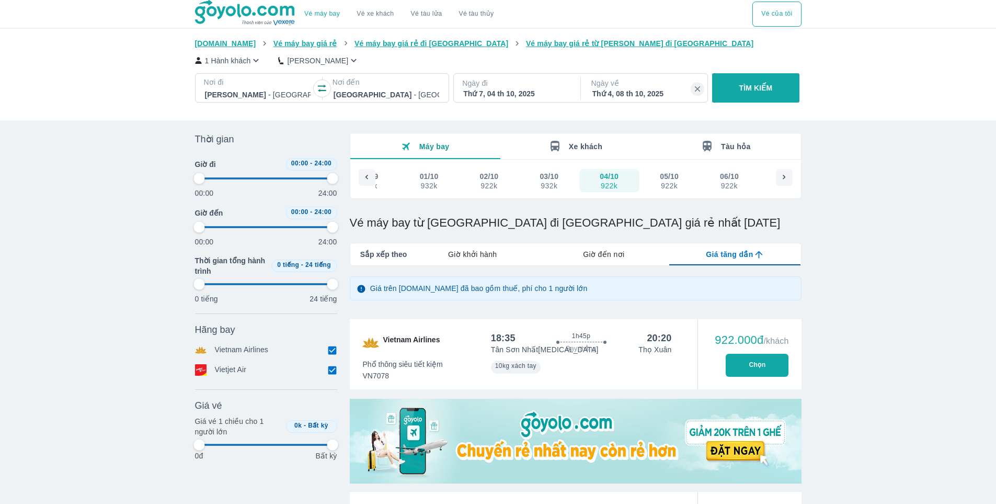
type input "97.9166666666667"
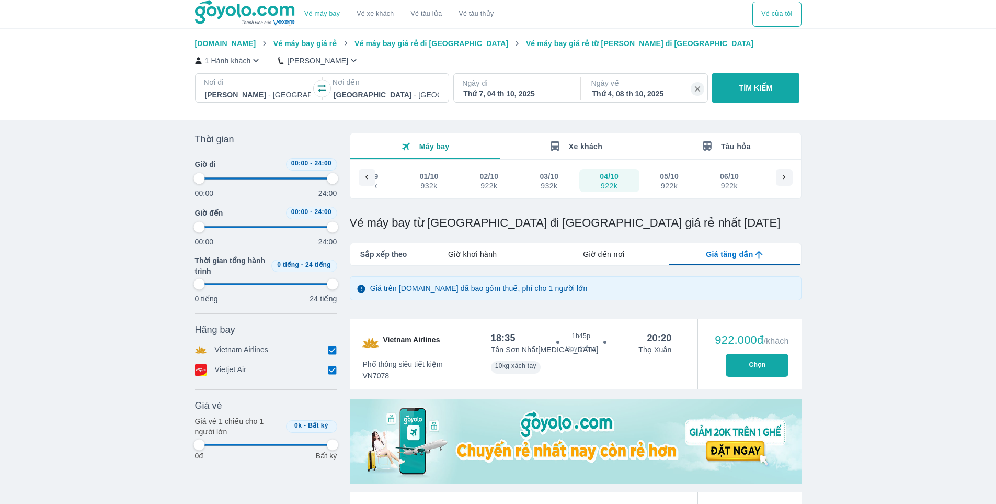
type input "97.9166666666667"
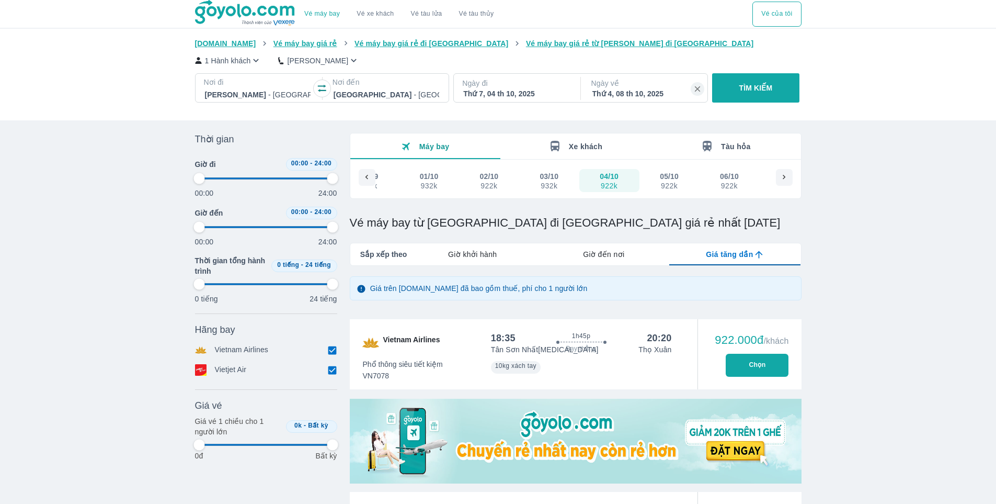
type input "97.9166666666667"
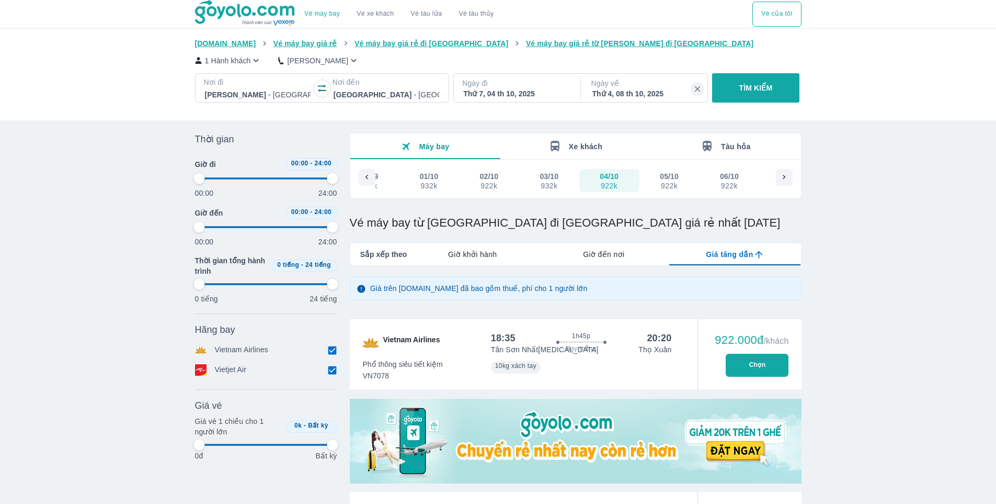
type input "97.9166666666667"
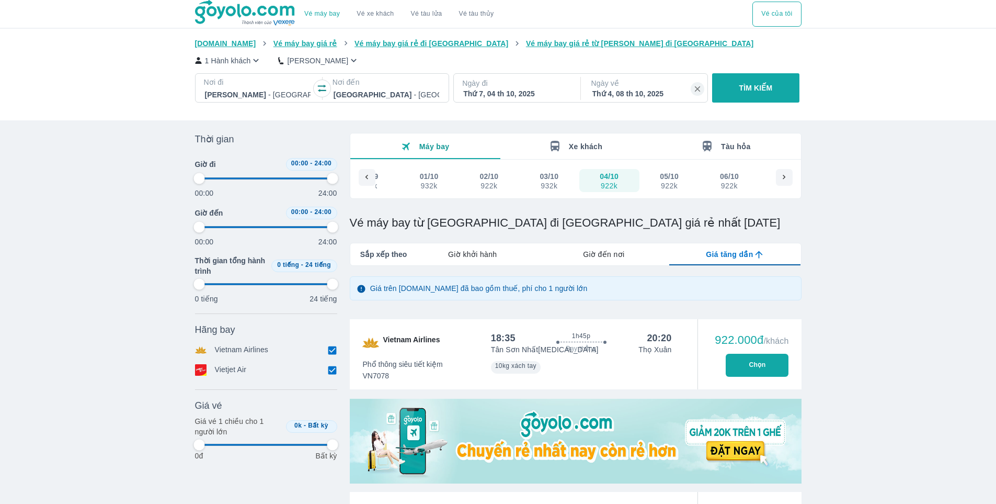
type input "97.9166666666667"
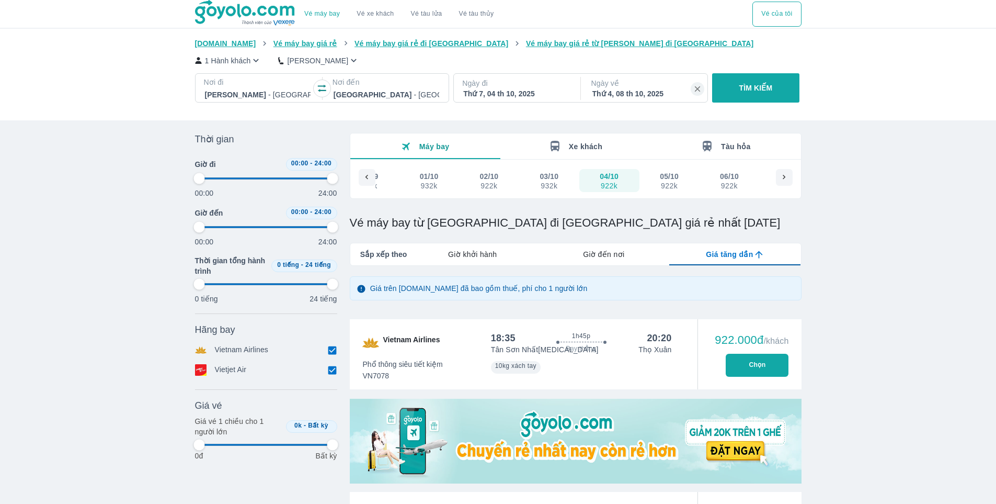
type input "97.9166666666667"
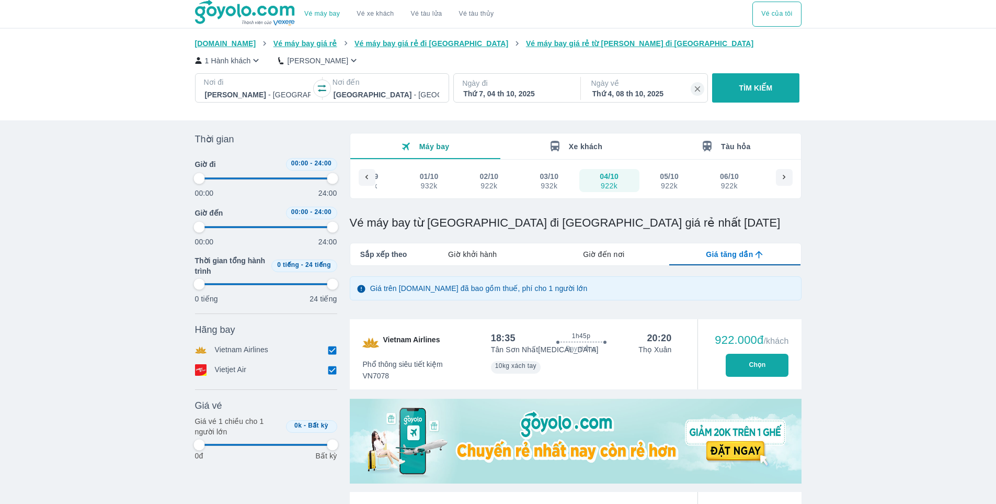
type input "97.9166666666667"
